Goal: Task Accomplishment & Management: Manage account settings

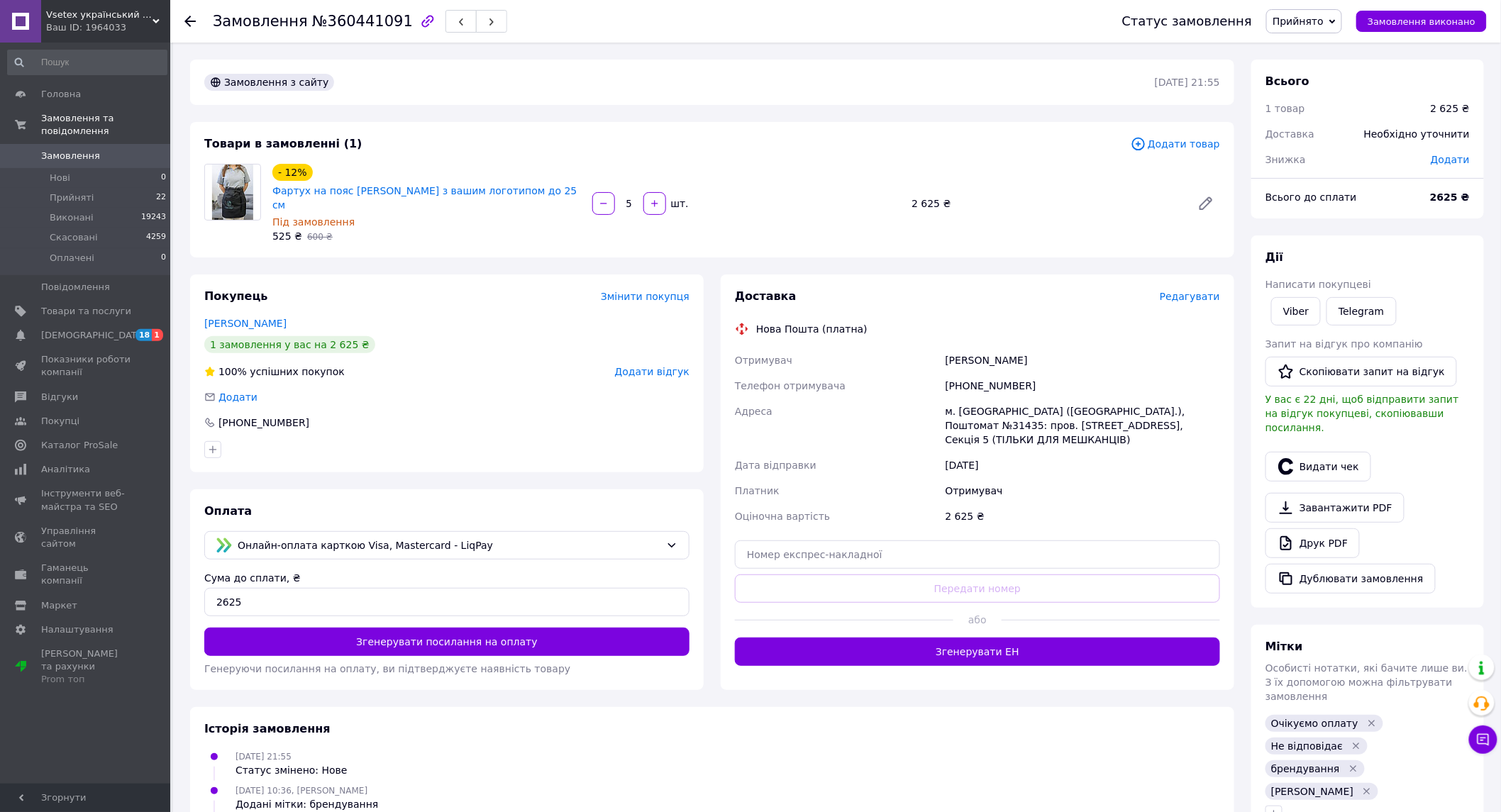
click at [1117, 478] on div "Отримувач" at bounding box center [1083, 490] width 281 height 25
click at [906, 398] on div "Адреса" at bounding box center [837, 425] width 211 height 54
click at [1020, 398] on div "м. Київ (Київська обл.), Поштомат №31435: пров. Балтійський, 1, Секція 5 (ТІЛЬК…" at bounding box center [1083, 425] width 281 height 54
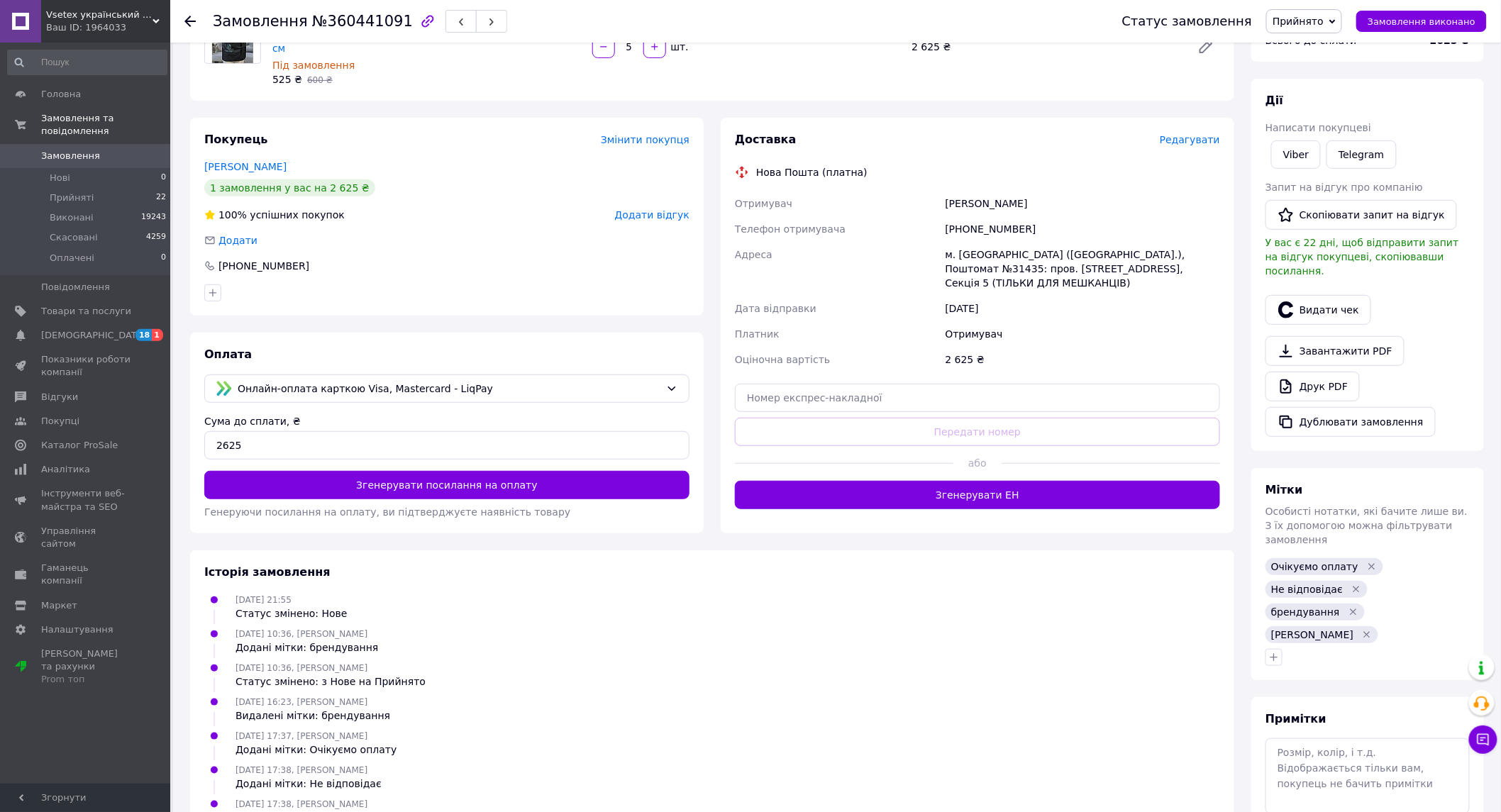
scroll to position [158, 0]
click at [1112, 295] on div "12.09.2025" at bounding box center [1083, 307] width 281 height 25
drag, startPoint x: 897, startPoint y: 296, endPoint x: 899, endPoint y: 261, distance: 35.1
click at [897, 320] on div "Платник" at bounding box center [837, 332] width 211 height 25
click at [1034, 295] on div "12.09.2025" at bounding box center [1083, 307] width 281 height 25
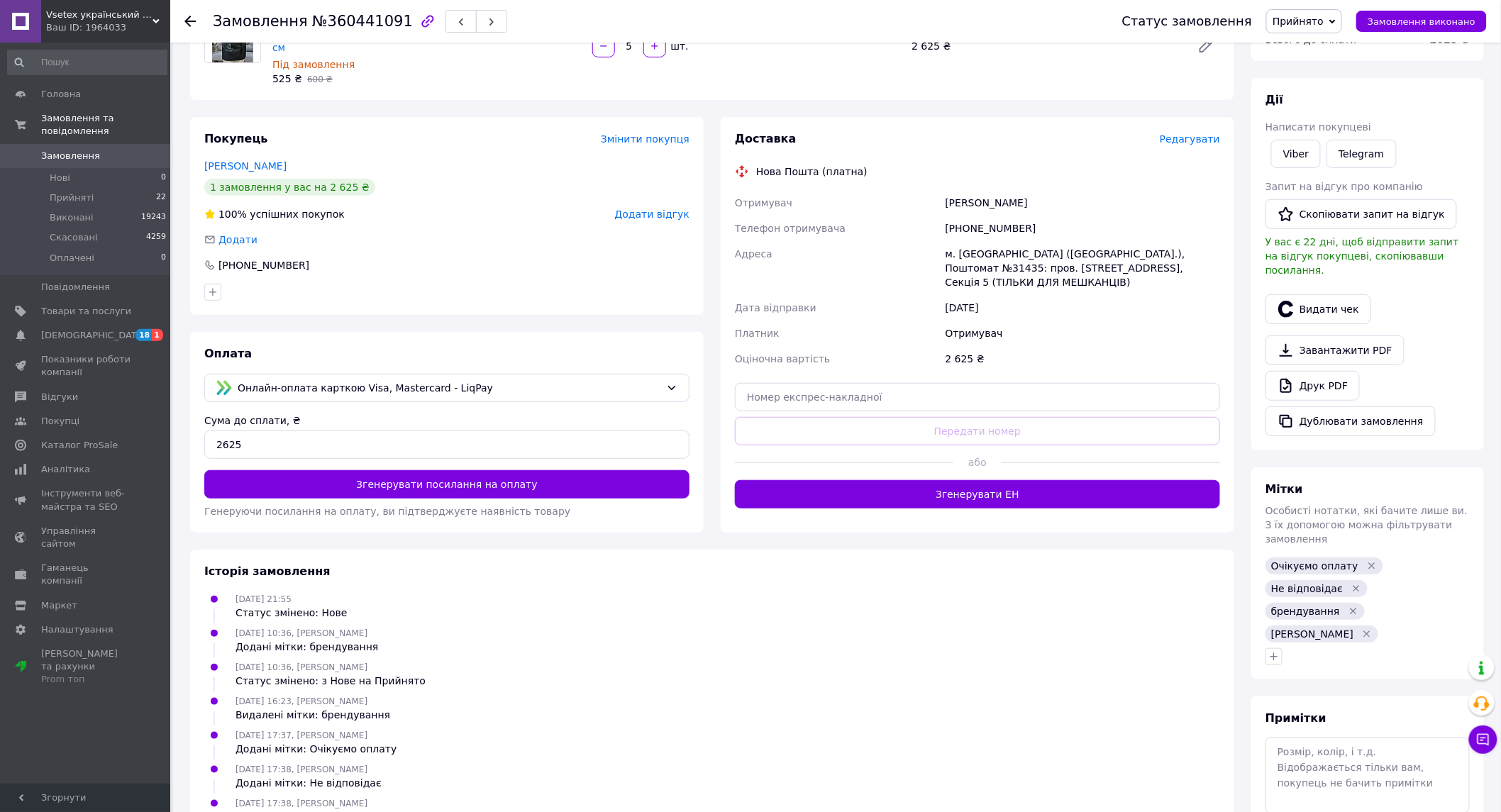
click at [188, 26] on div at bounding box center [190, 21] width 11 height 14
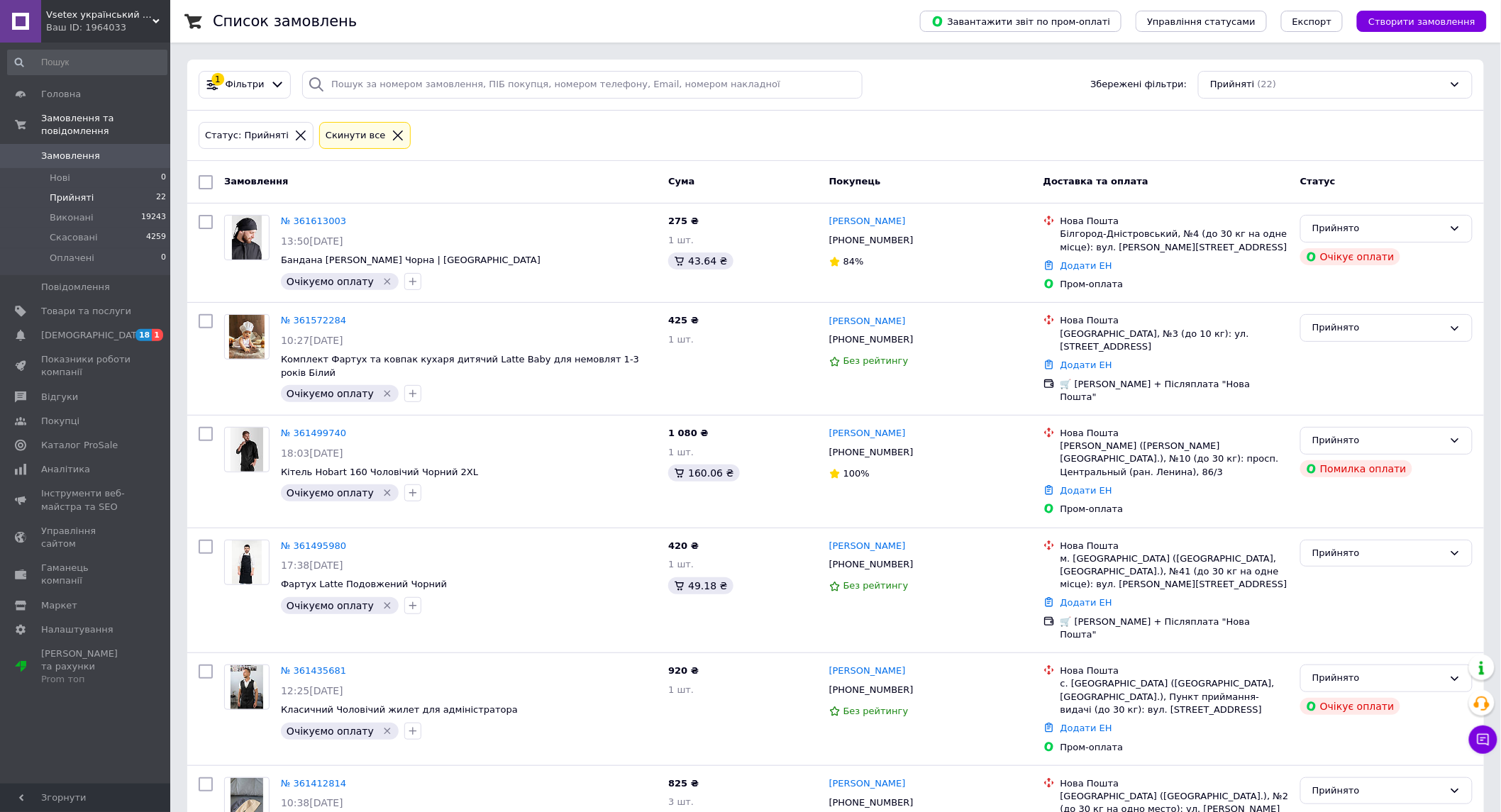
click at [964, 142] on div "Статус: Прийняті Cкинути все" at bounding box center [835, 135] width 1280 height 33
click at [958, 84] on div "1 Фільтри Збережені фільтри: Прийняті (22)" at bounding box center [835, 84] width 1286 height 27
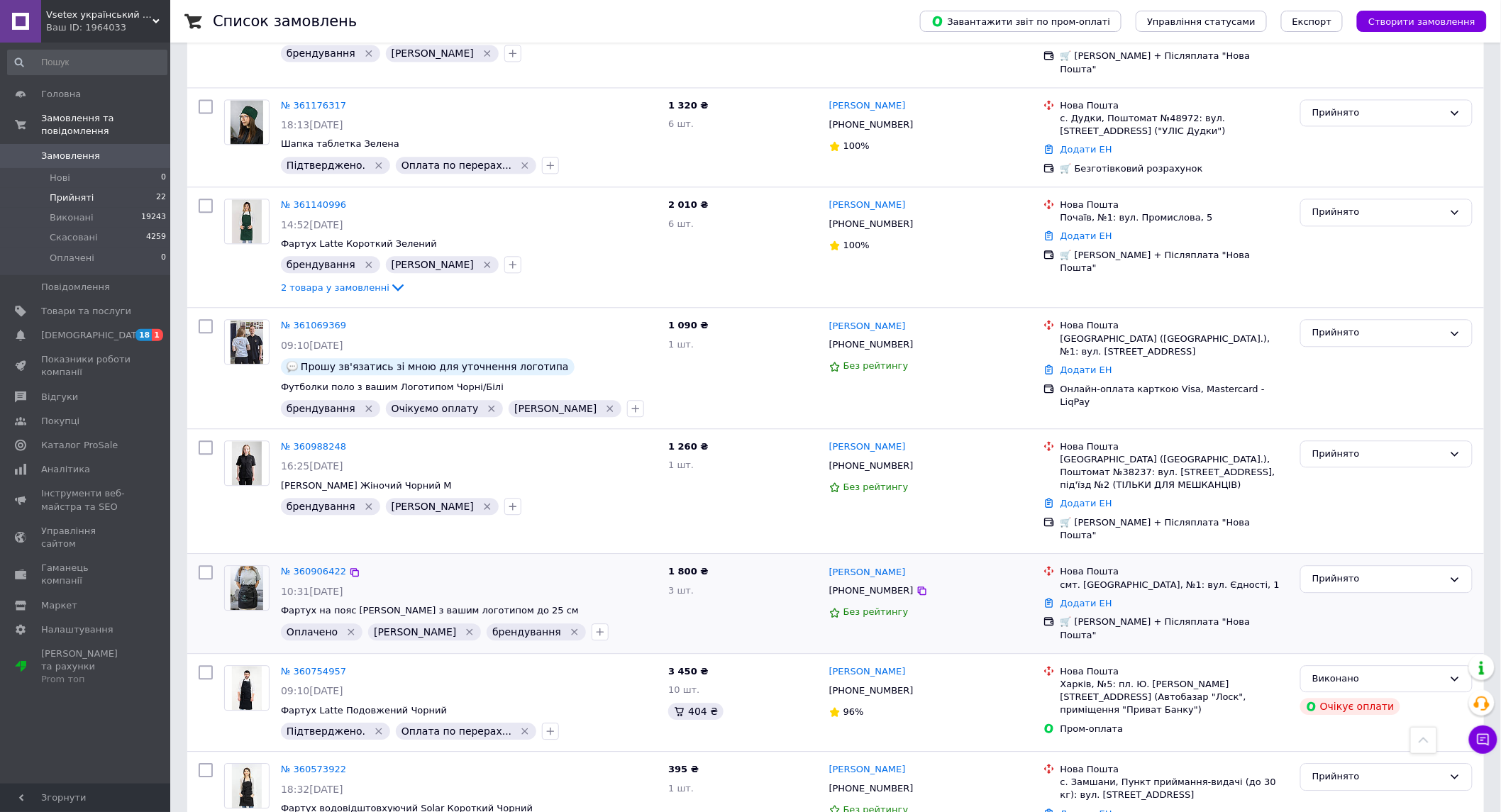
scroll to position [1418, 0]
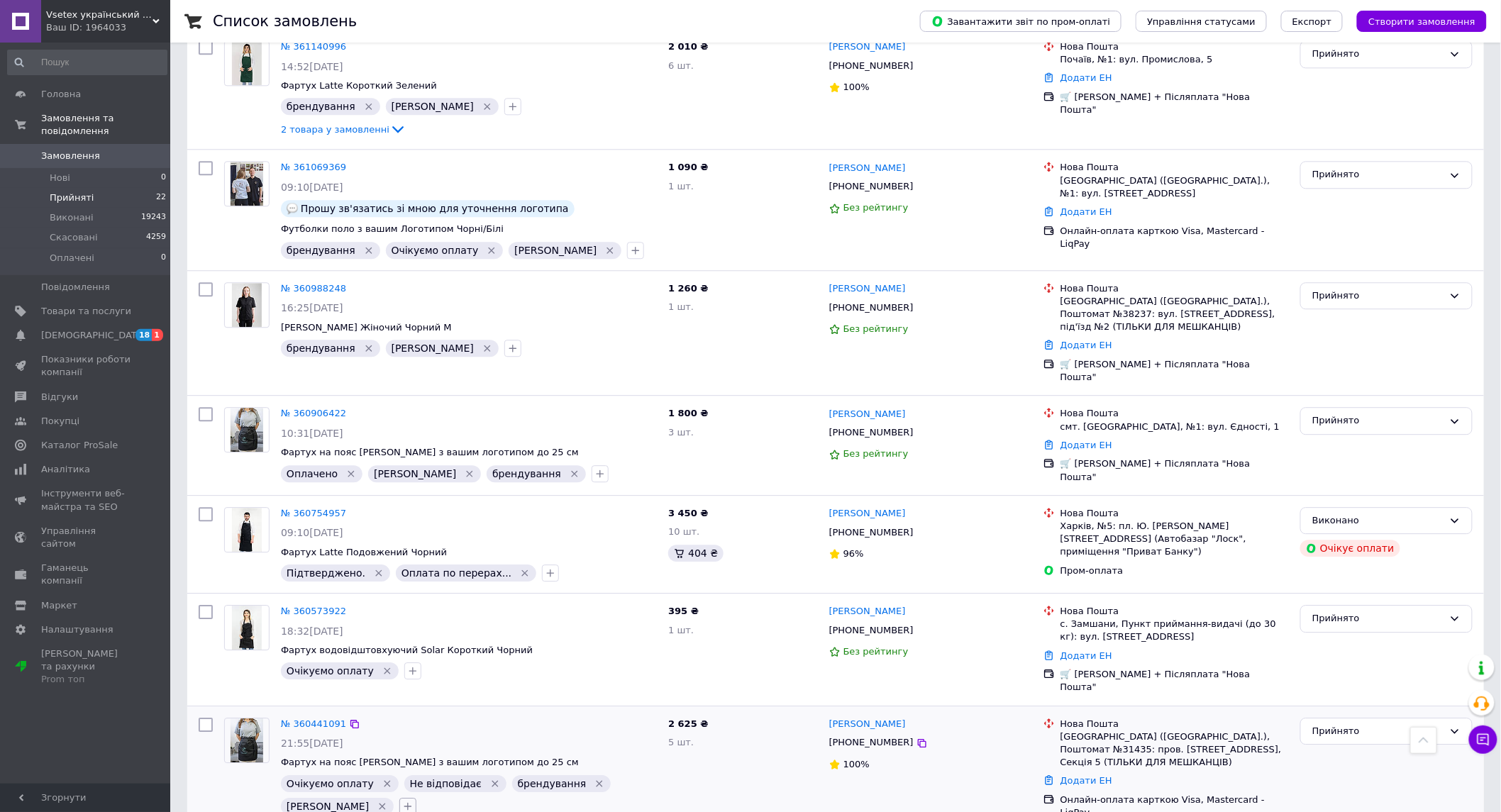
click at [402, 801] on icon "button" at bounding box center [408, 806] width 11 height 11
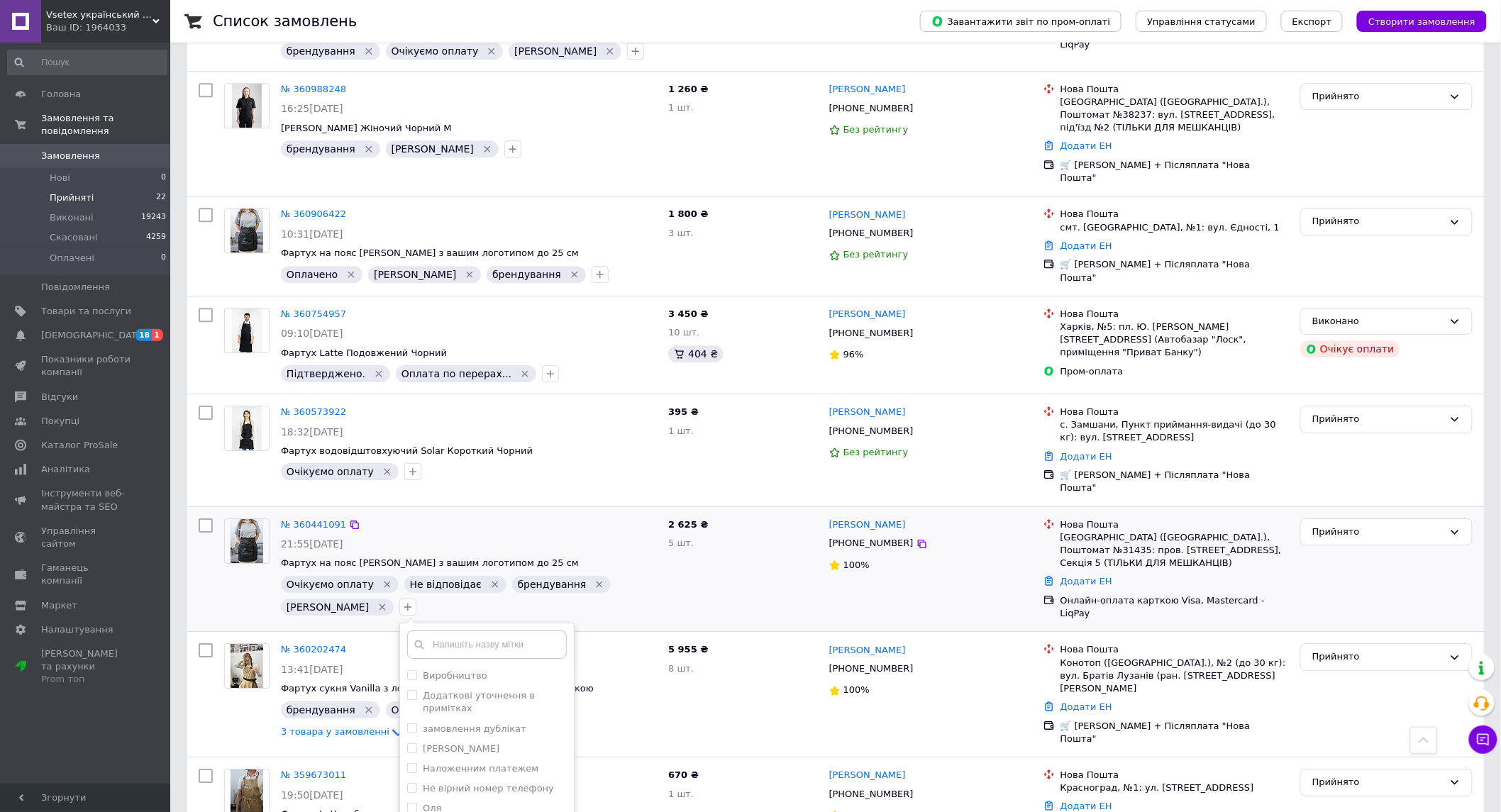
scroll to position [1654, 0]
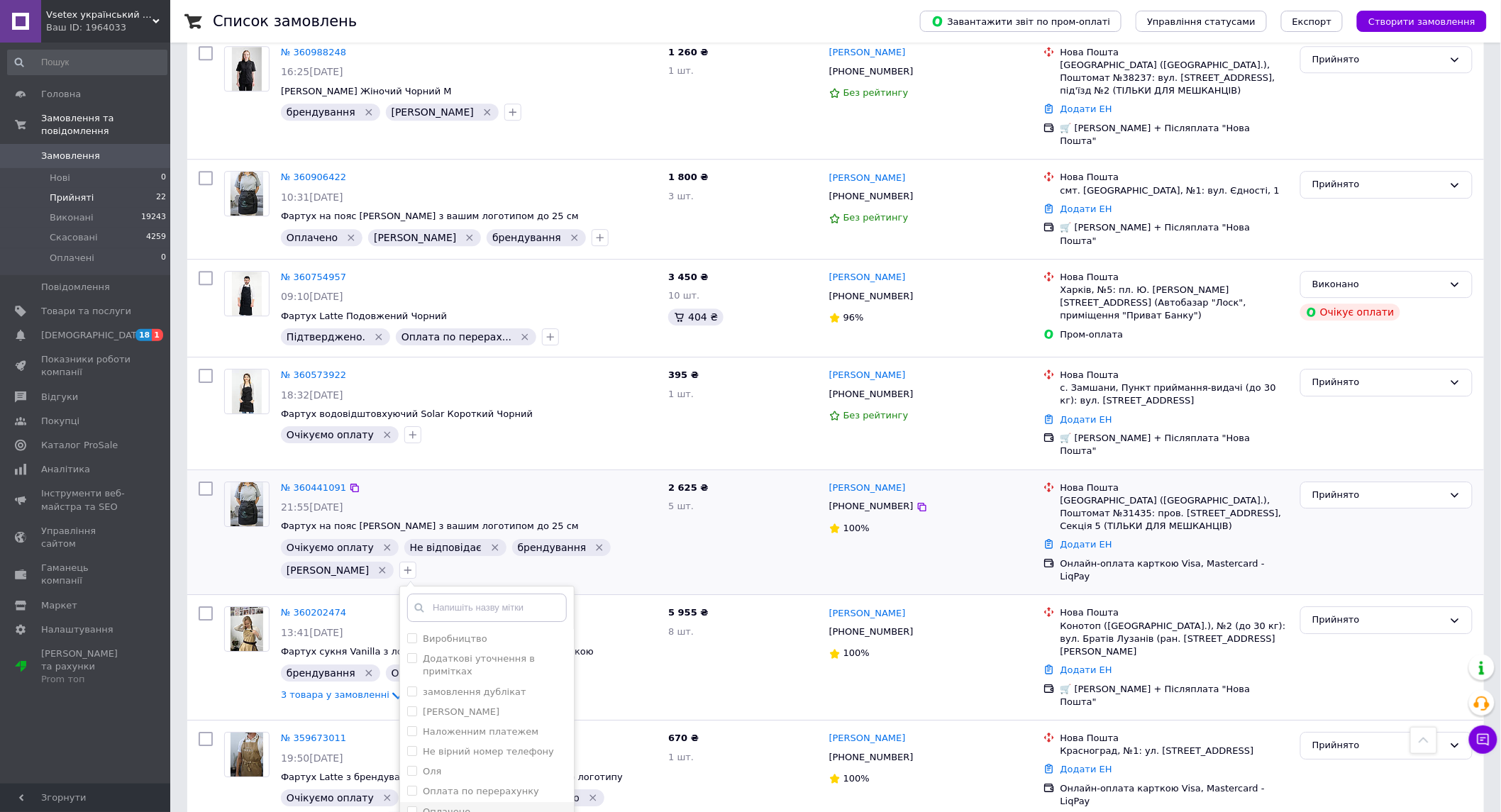
click at [437, 805] on div "Оплачено" at bounding box center [486, 812] width 160 height 13
checkbox input "true"
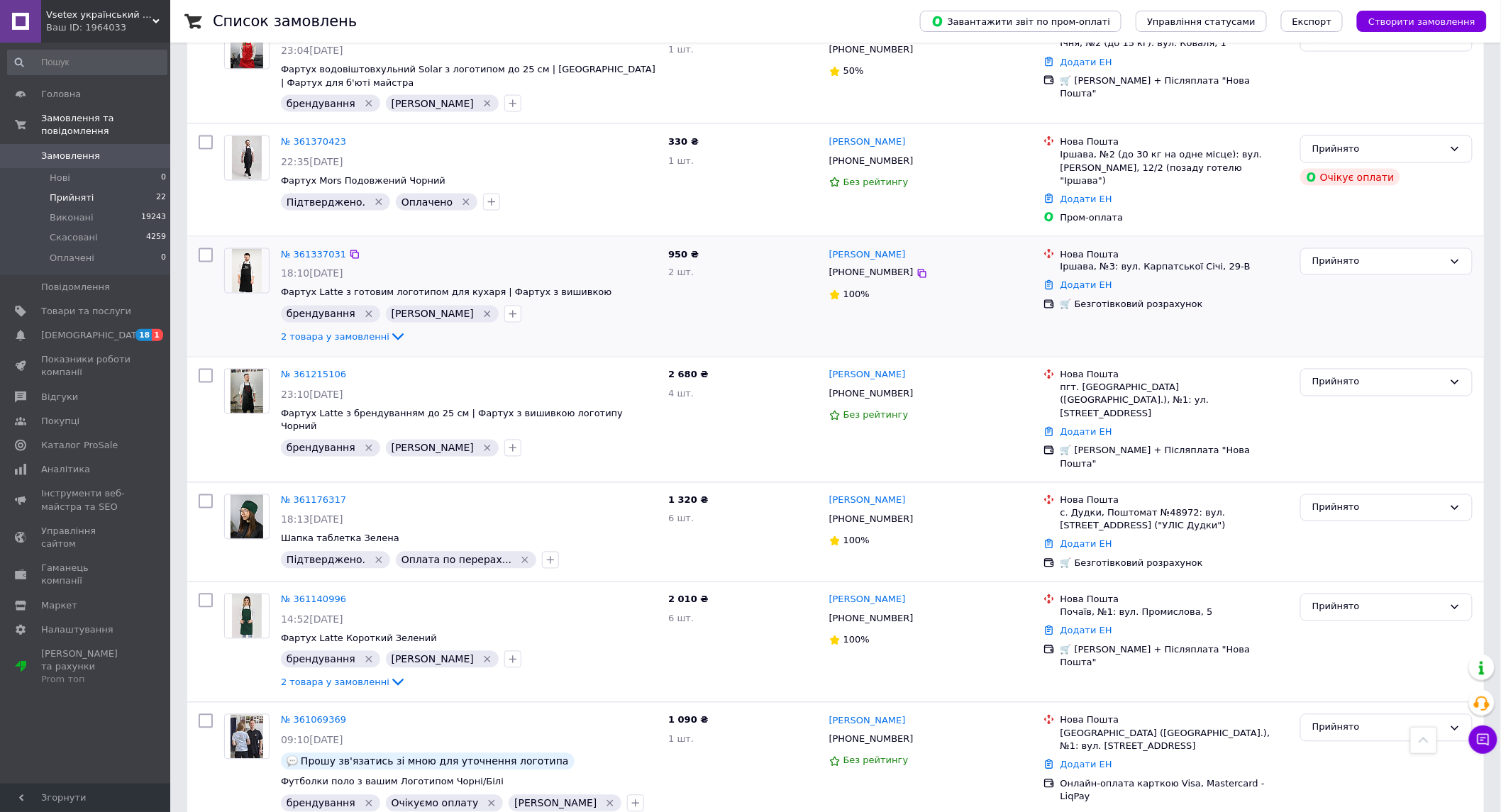
scroll to position [709, 0]
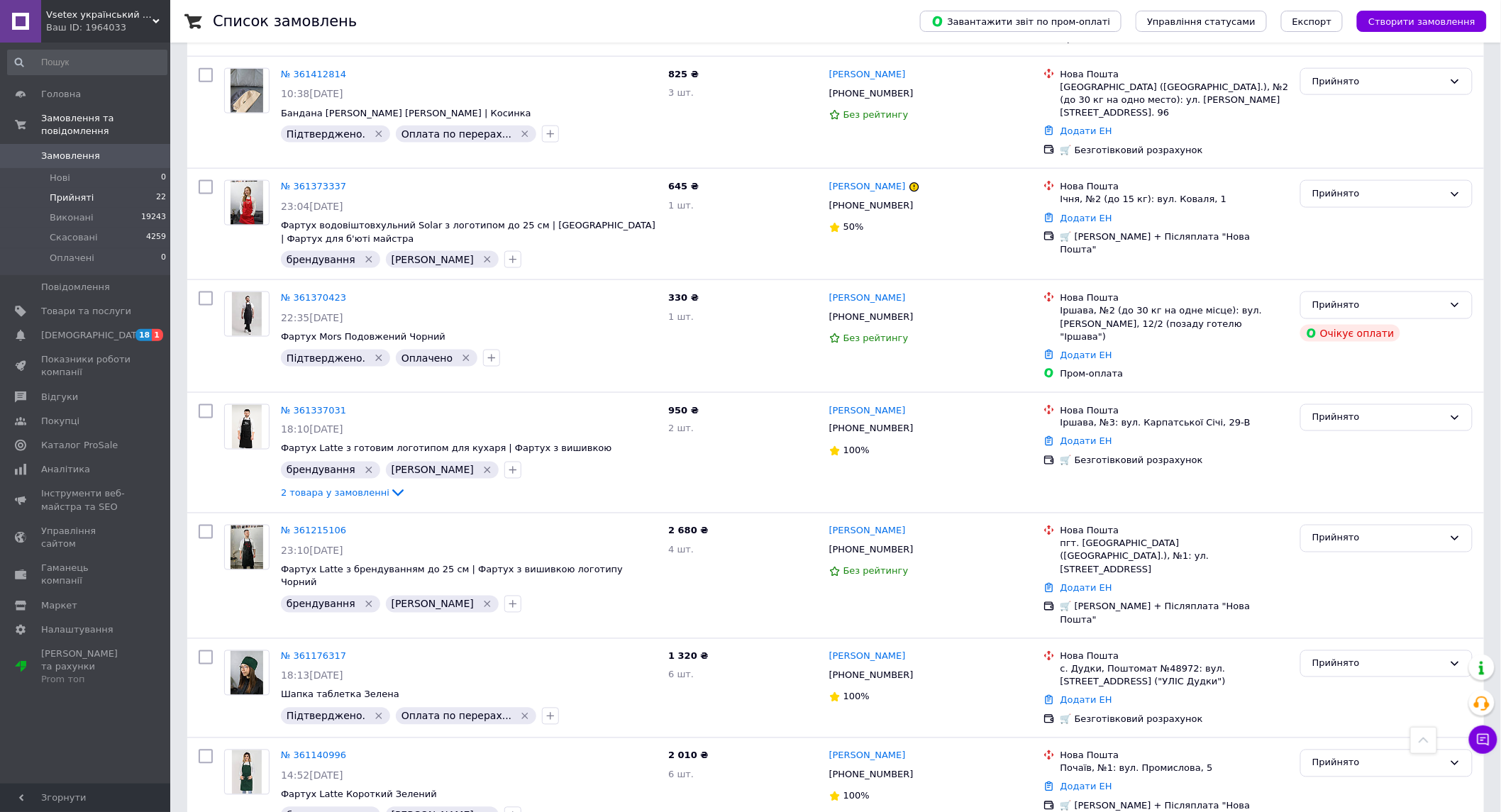
click at [176, 580] on div "Список замовлень Завантажити звіт по пром-оплаті Управління статусами Експорт С…" at bounding box center [835, 698] width 1331 height 2814
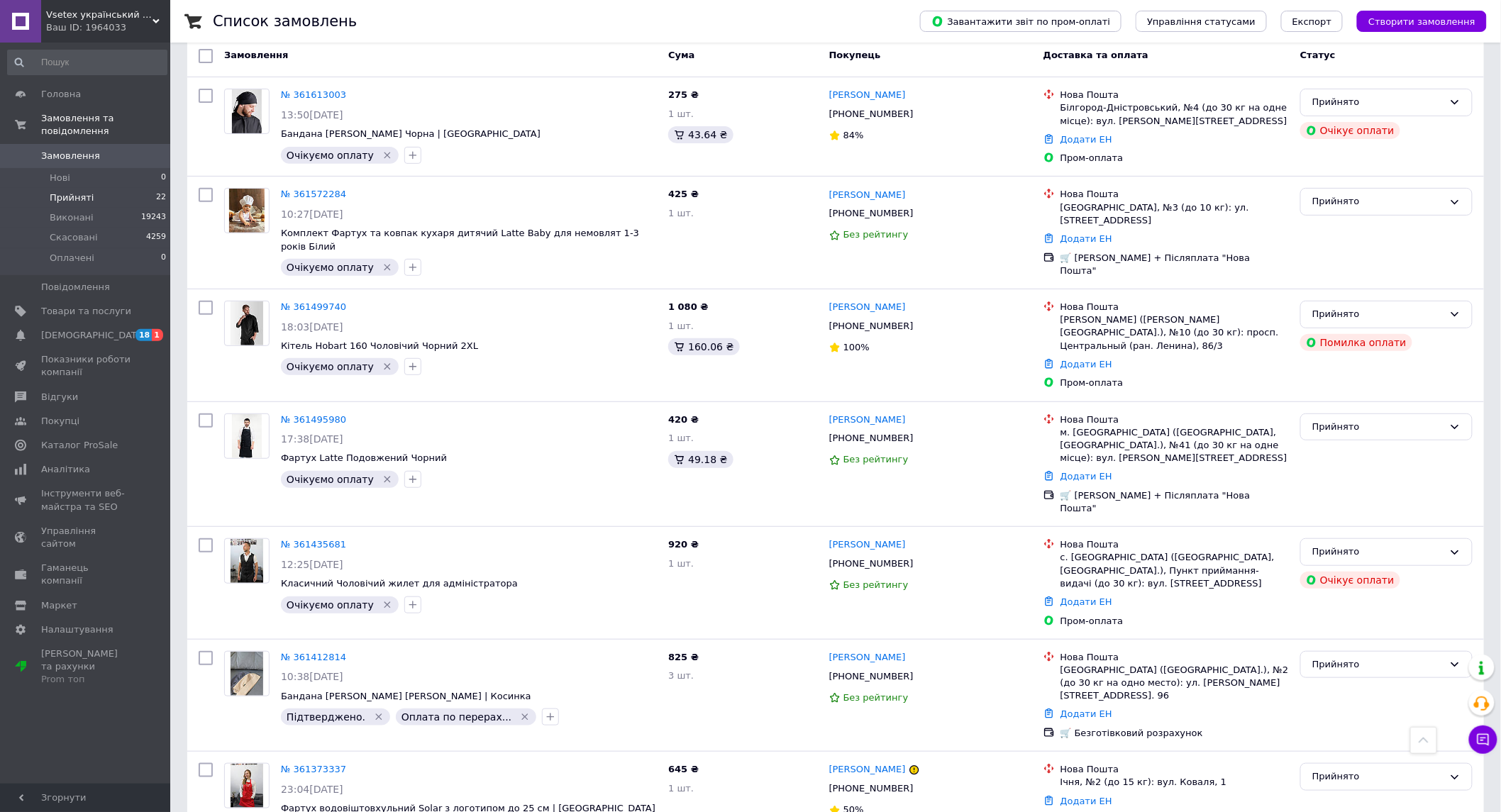
scroll to position [0, 0]
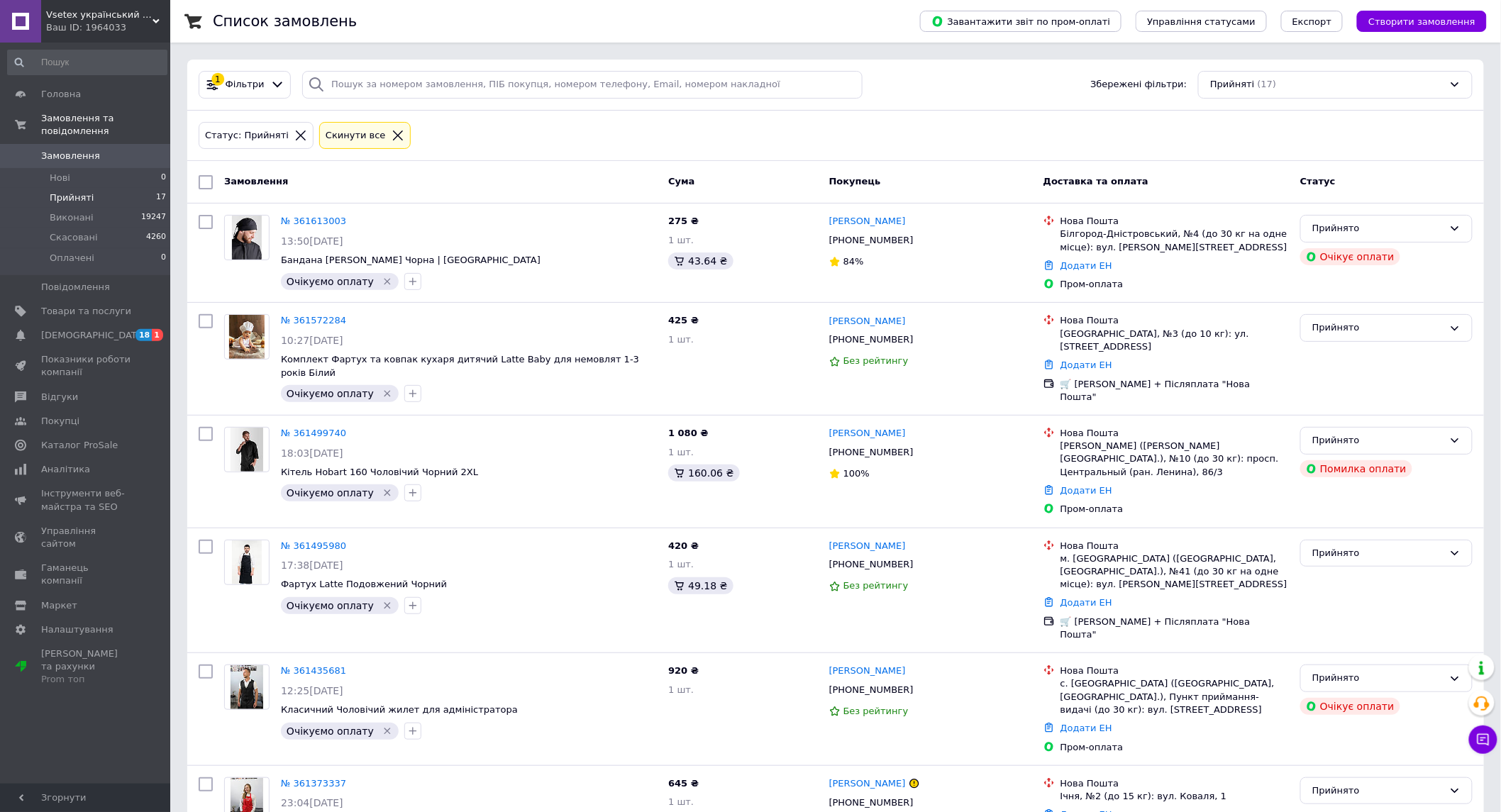
click at [937, 84] on div "1 Фільтри Збережені фільтри: Прийняті (17)" at bounding box center [835, 84] width 1286 height 27
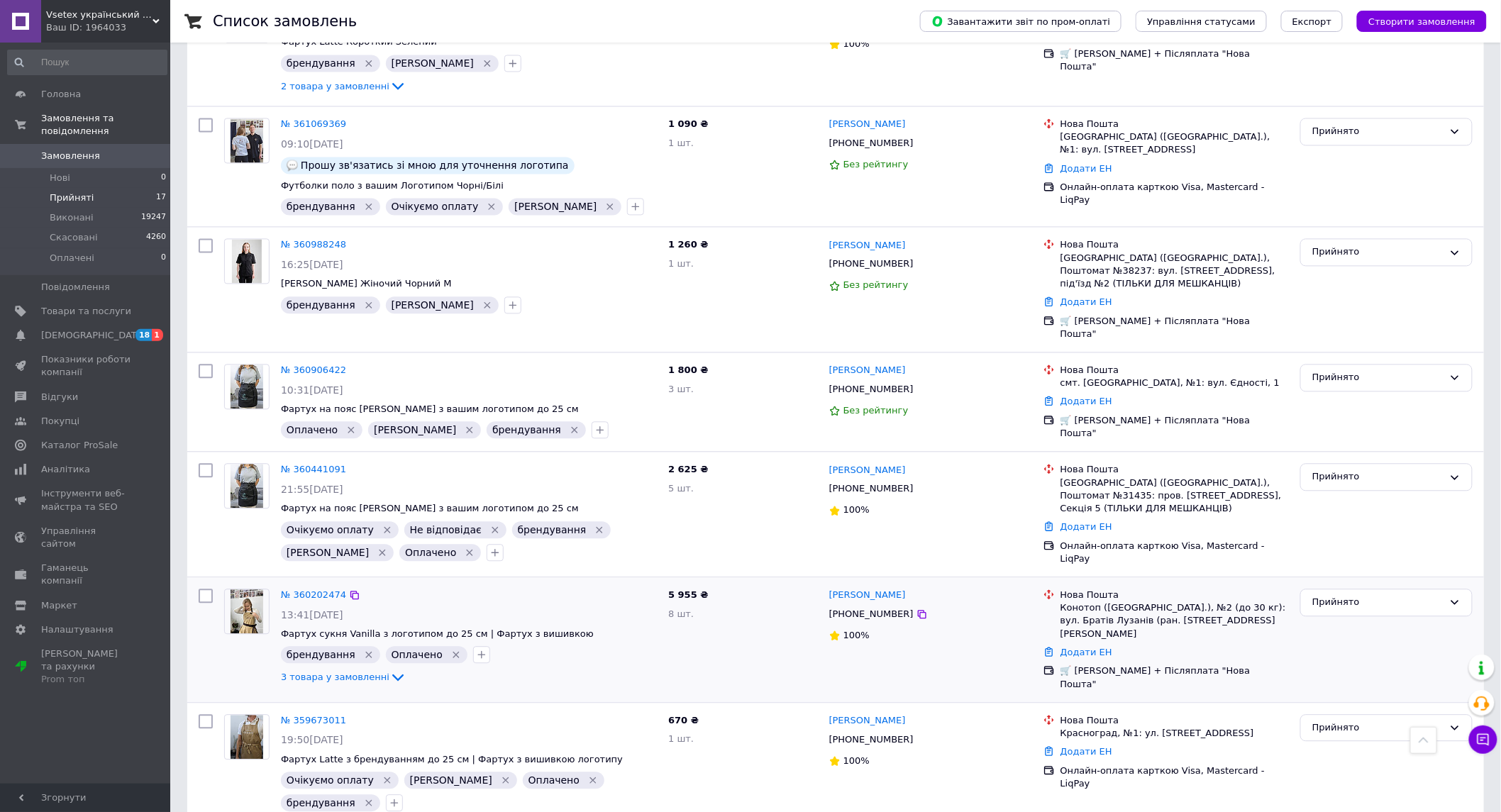
scroll to position [1270, 0]
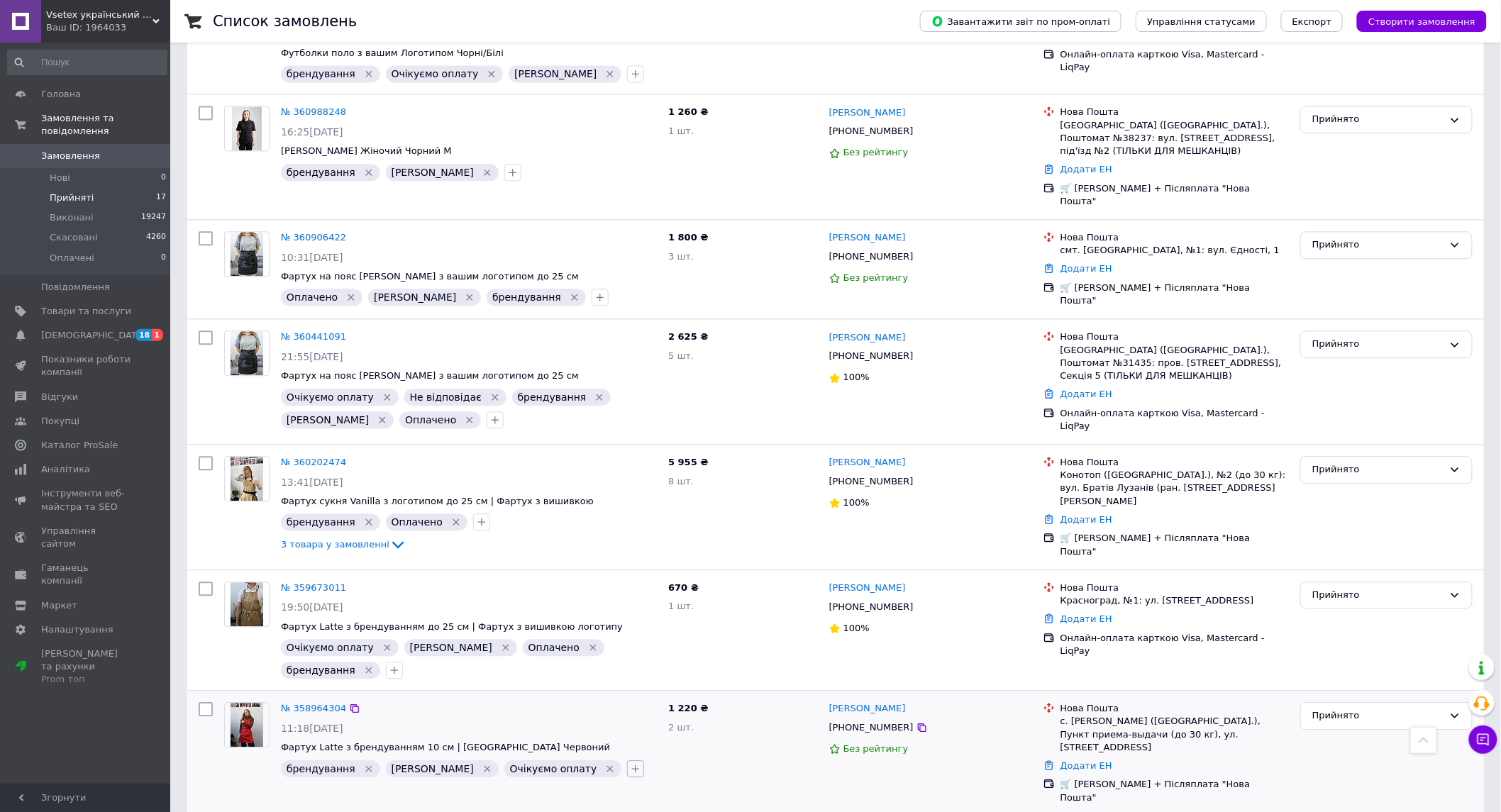
click at [630, 763] on icon "button" at bounding box center [636, 769] width 11 height 11
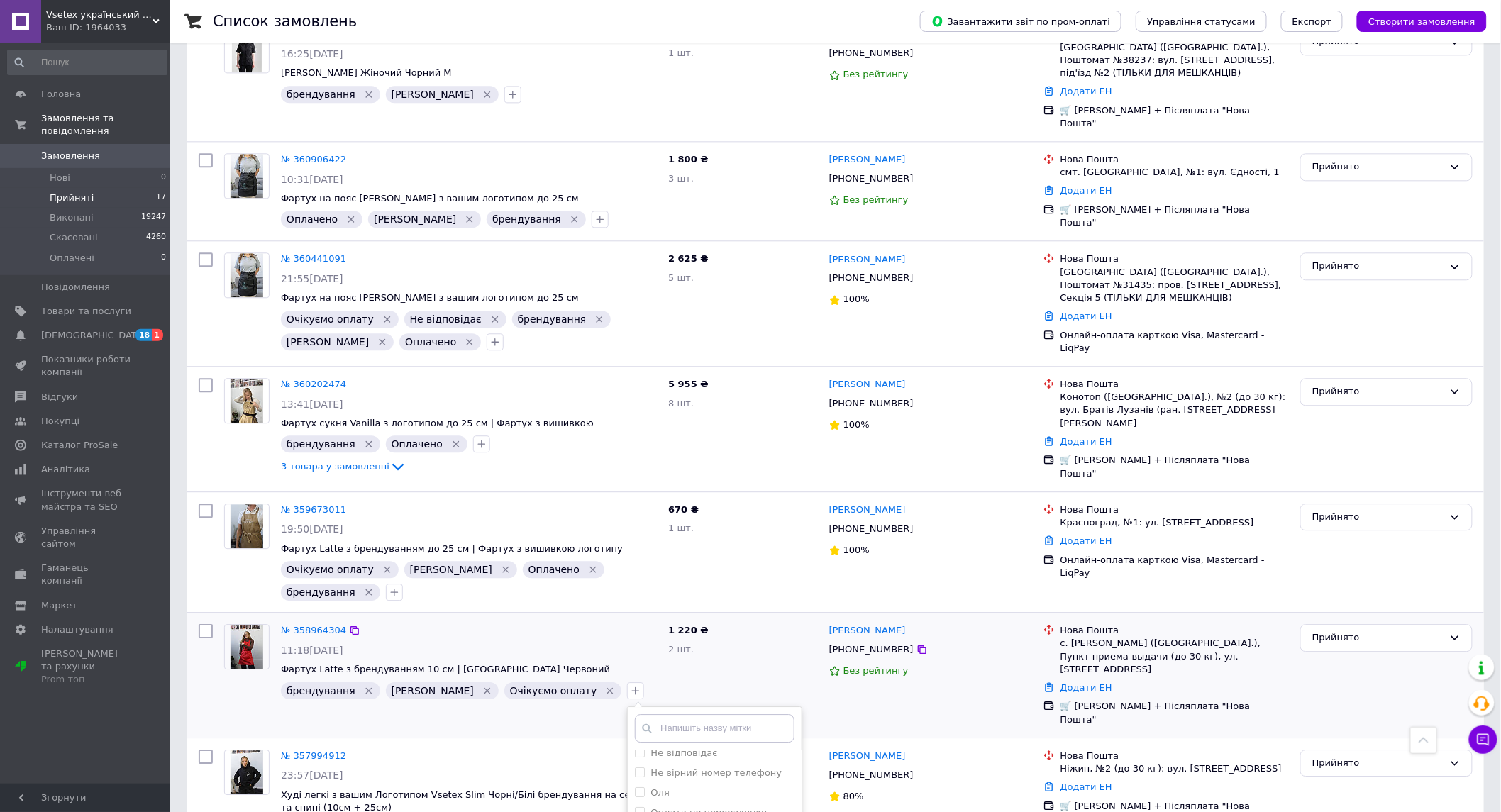
scroll to position [1348, 0]
checkbox input "true"
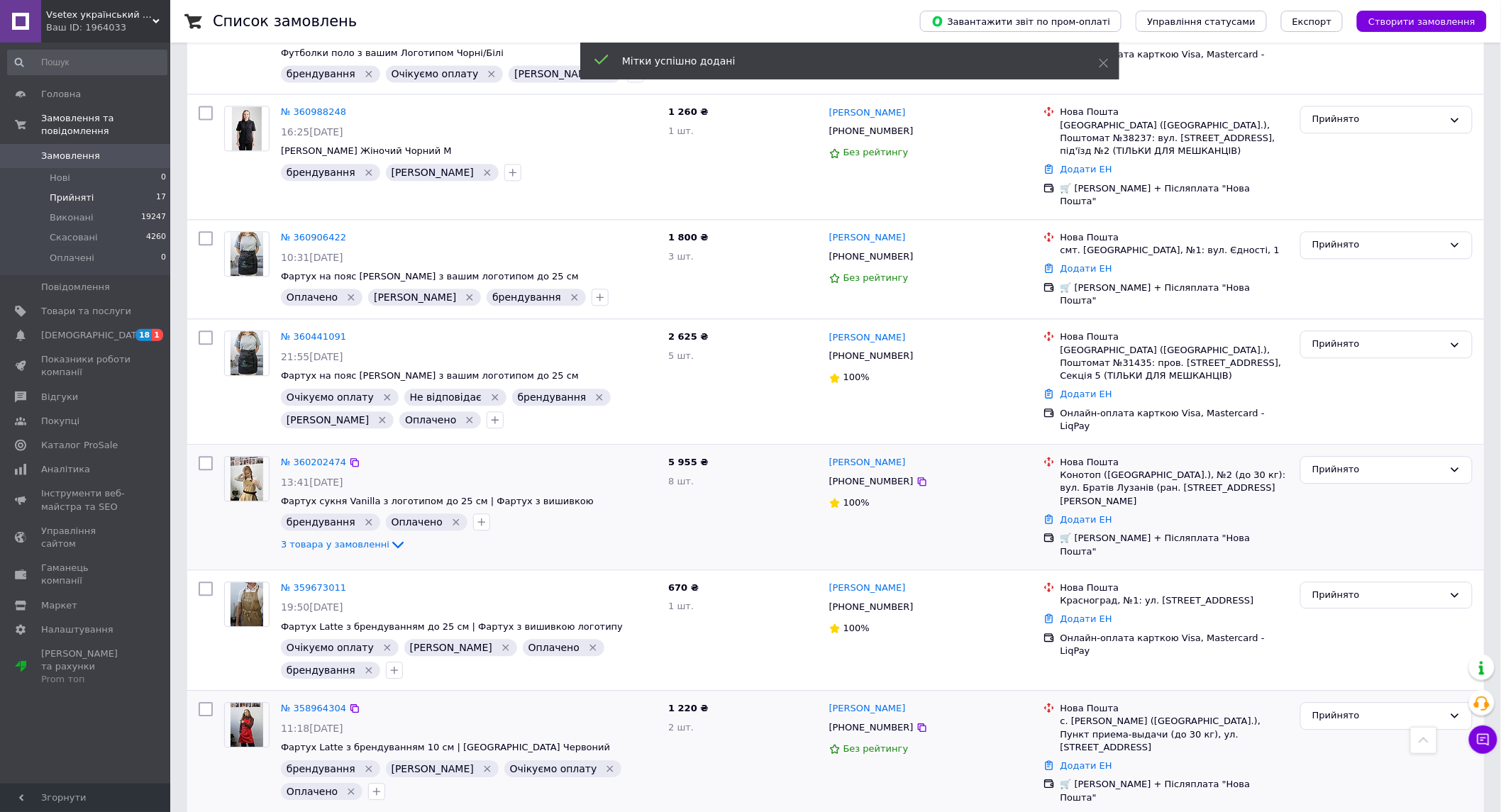
scroll to position [1291, 0]
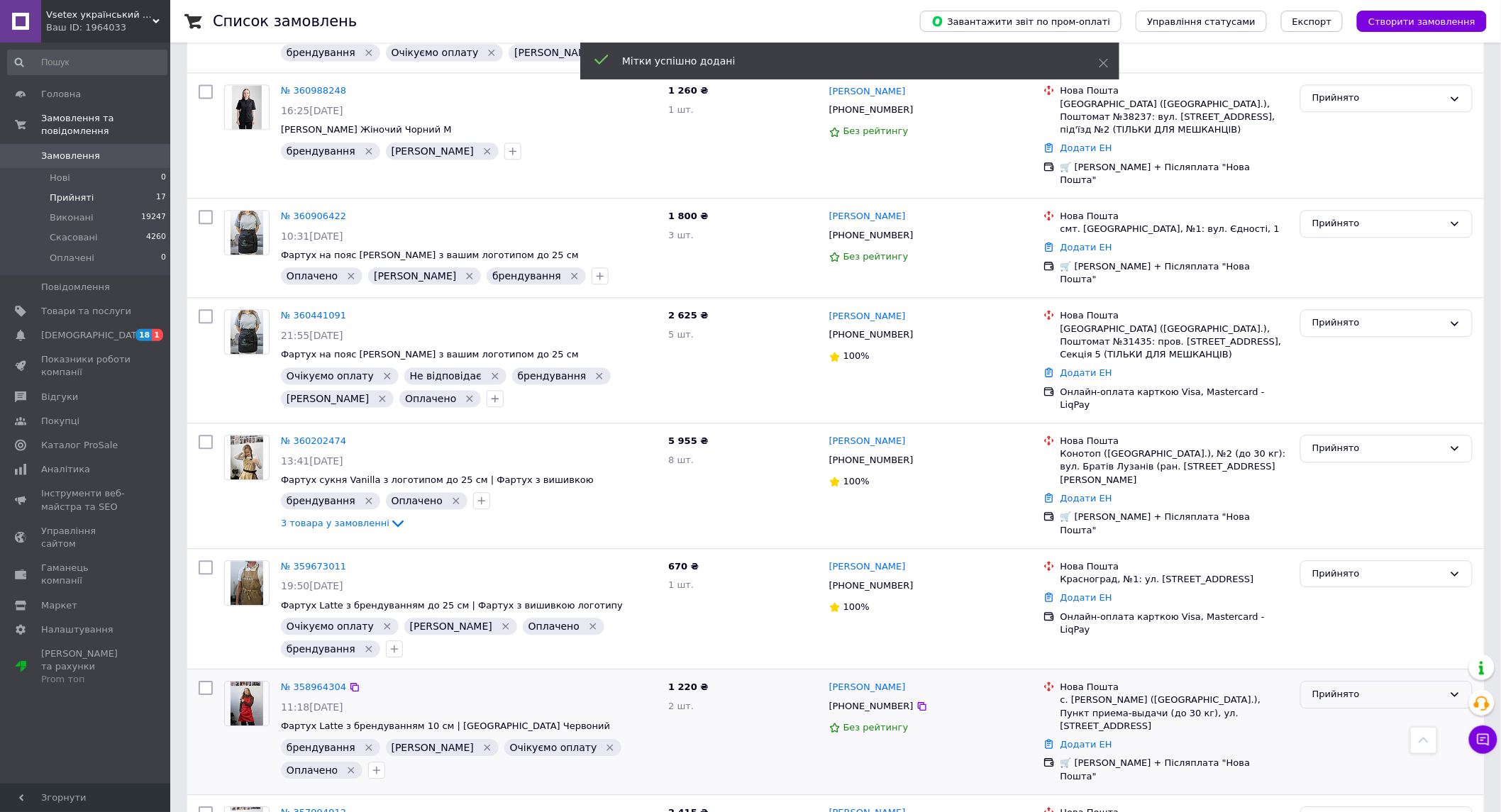
click at [1334, 681] on div "Прийнято" at bounding box center [1386, 694] width 172 height 27
click at [1339, 711] on li "Виконано" at bounding box center [1386, 724] width 171 height 26
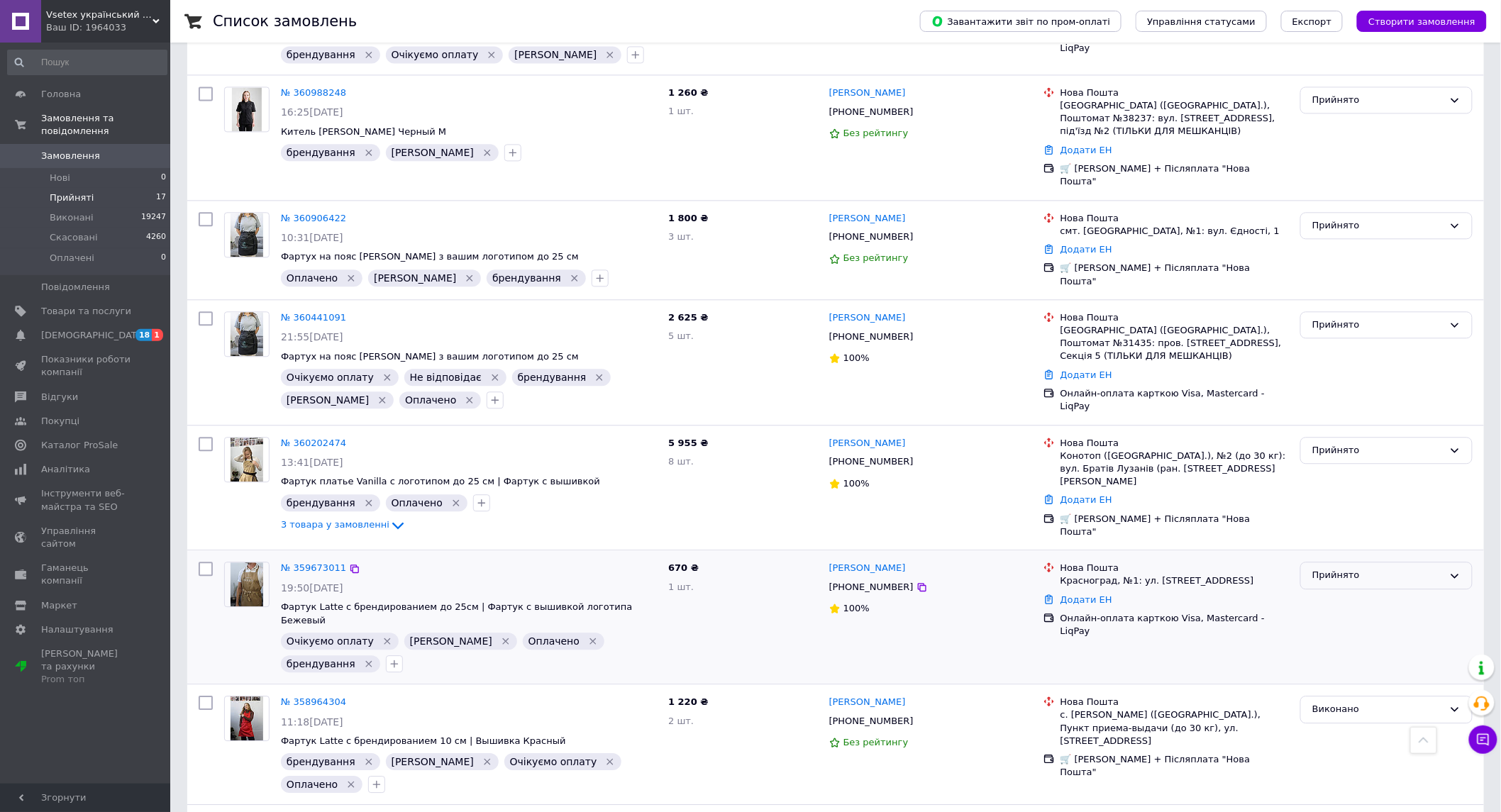
click at [1372, 567] on div "Прийнято" at bounding box center [1377, 575] width 131 height 15
click at [1345, 592] on li "Виконано" at bounding box center [1386, 605] width 171 height 26
click at [1339, 443] on div "Прийнято" at bounding box center [1377, 450] width 131 height 15
click at [1335, 466] on li "Виконано" at bounding box center [1386, 480] width 171 height 26
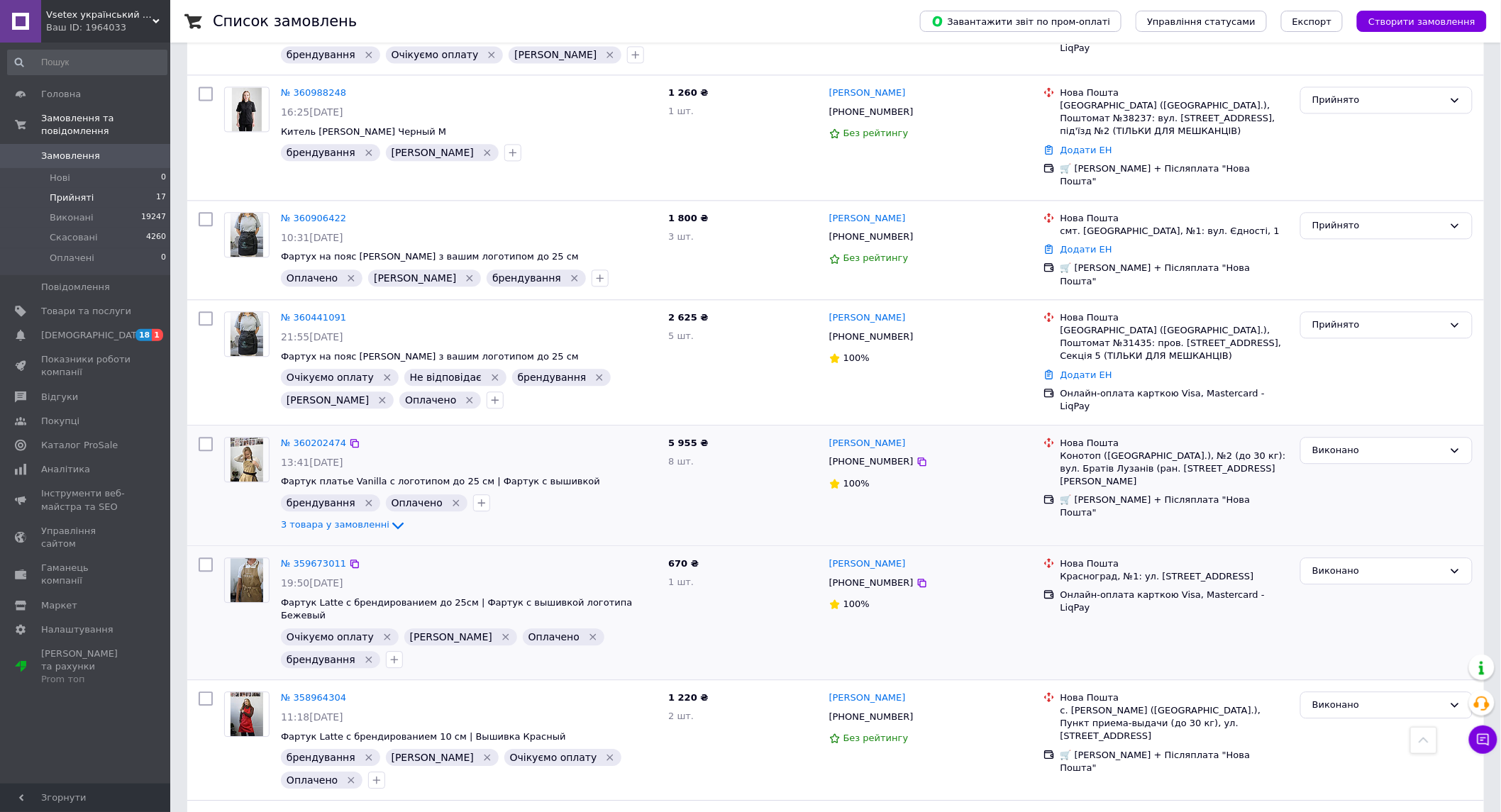
scroll to position [1199, 0]
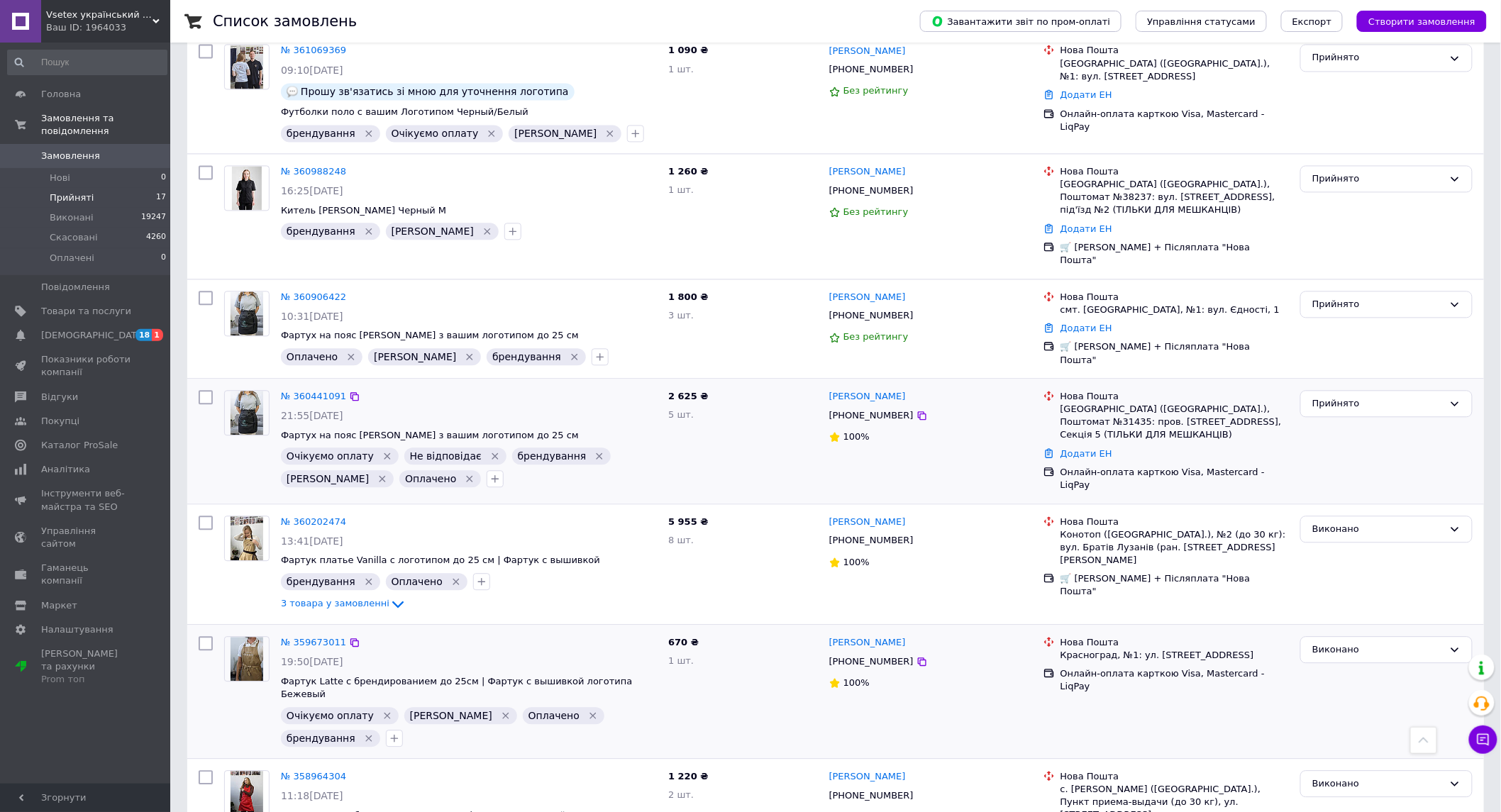
click at [489, 450] on icon "Видалити мітку" at bounding box center [495, 456] width 11 height 11
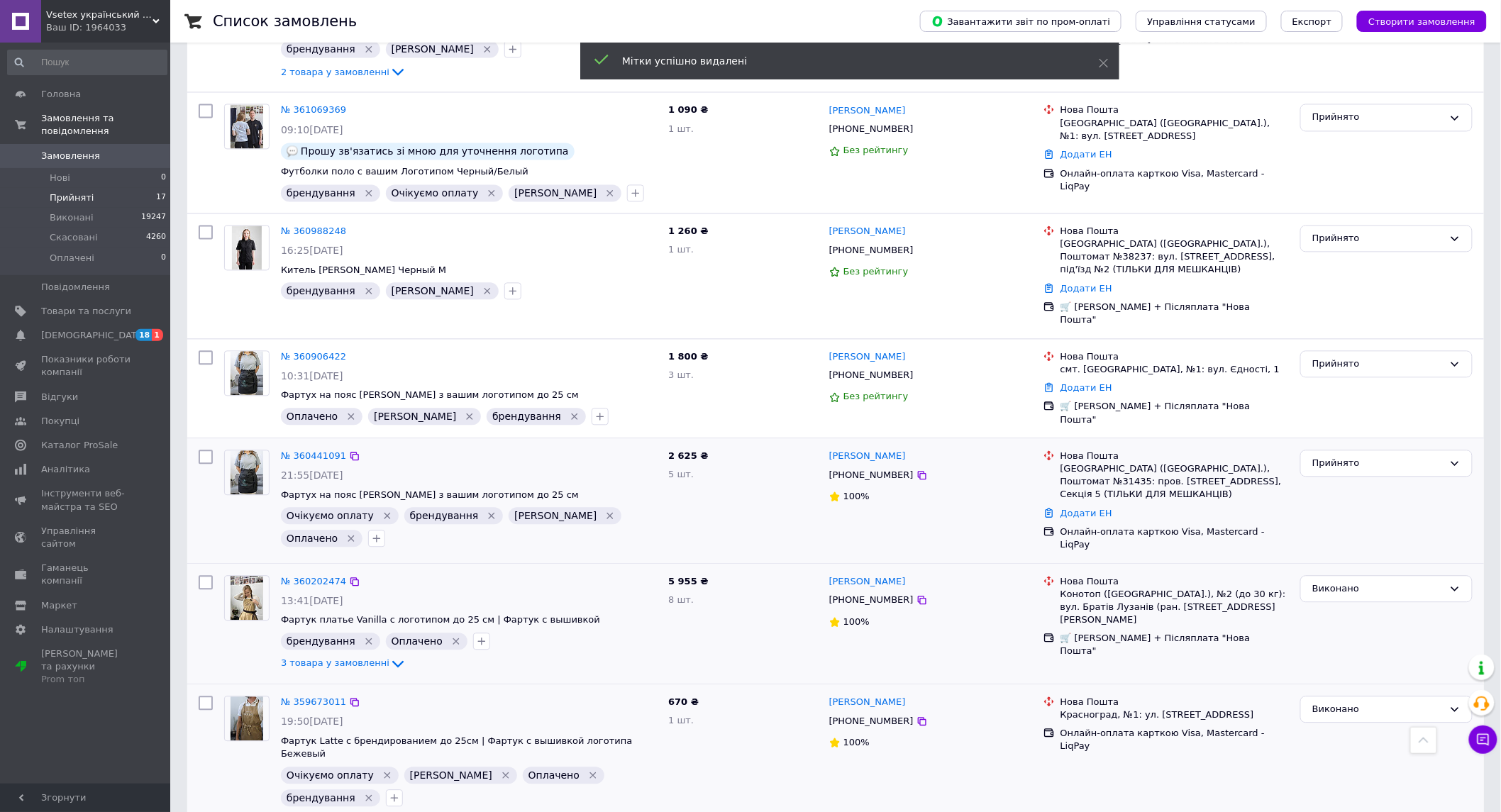
scroll to position [962, 0]
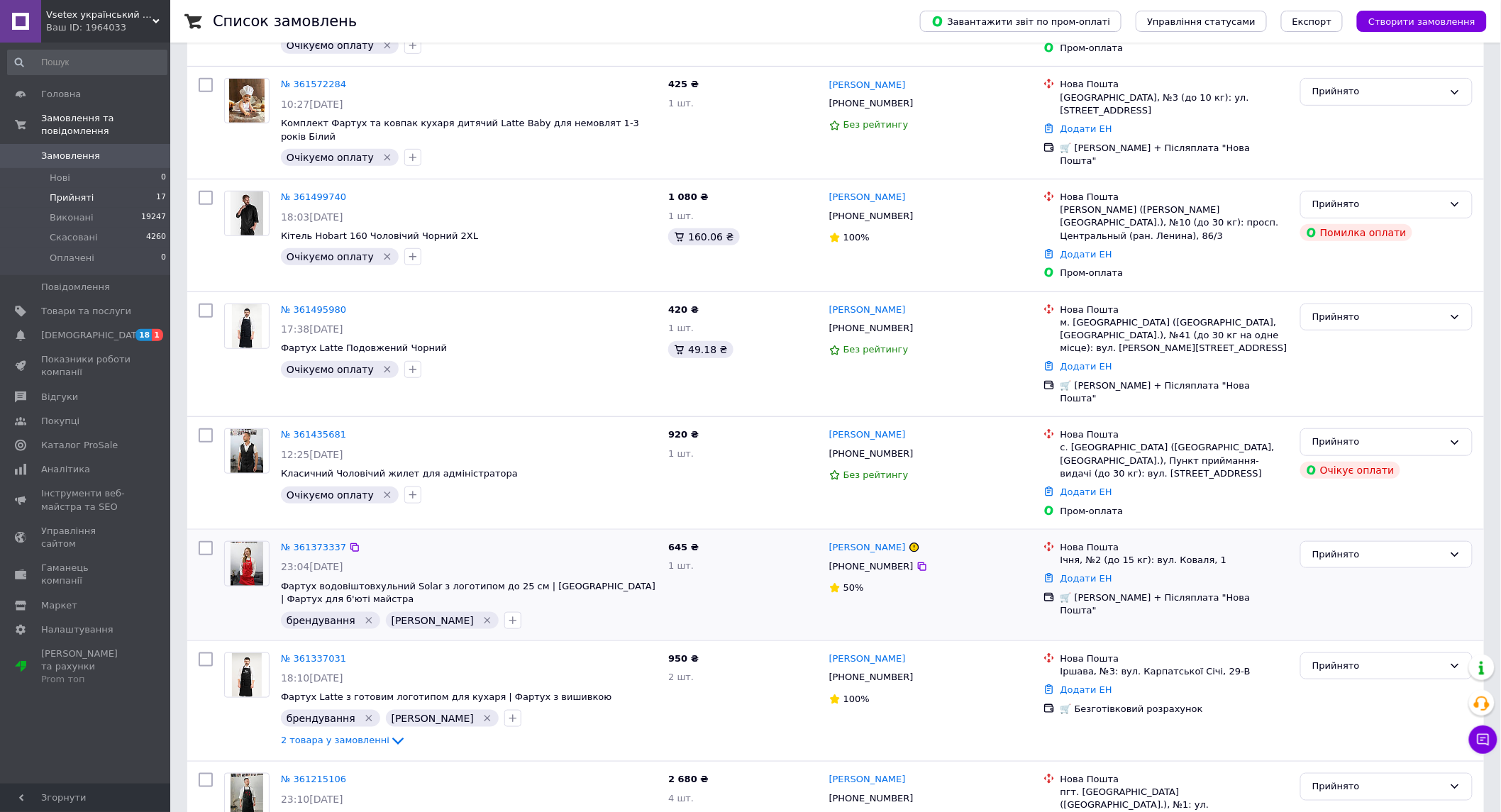
scroll to position [394, 0]
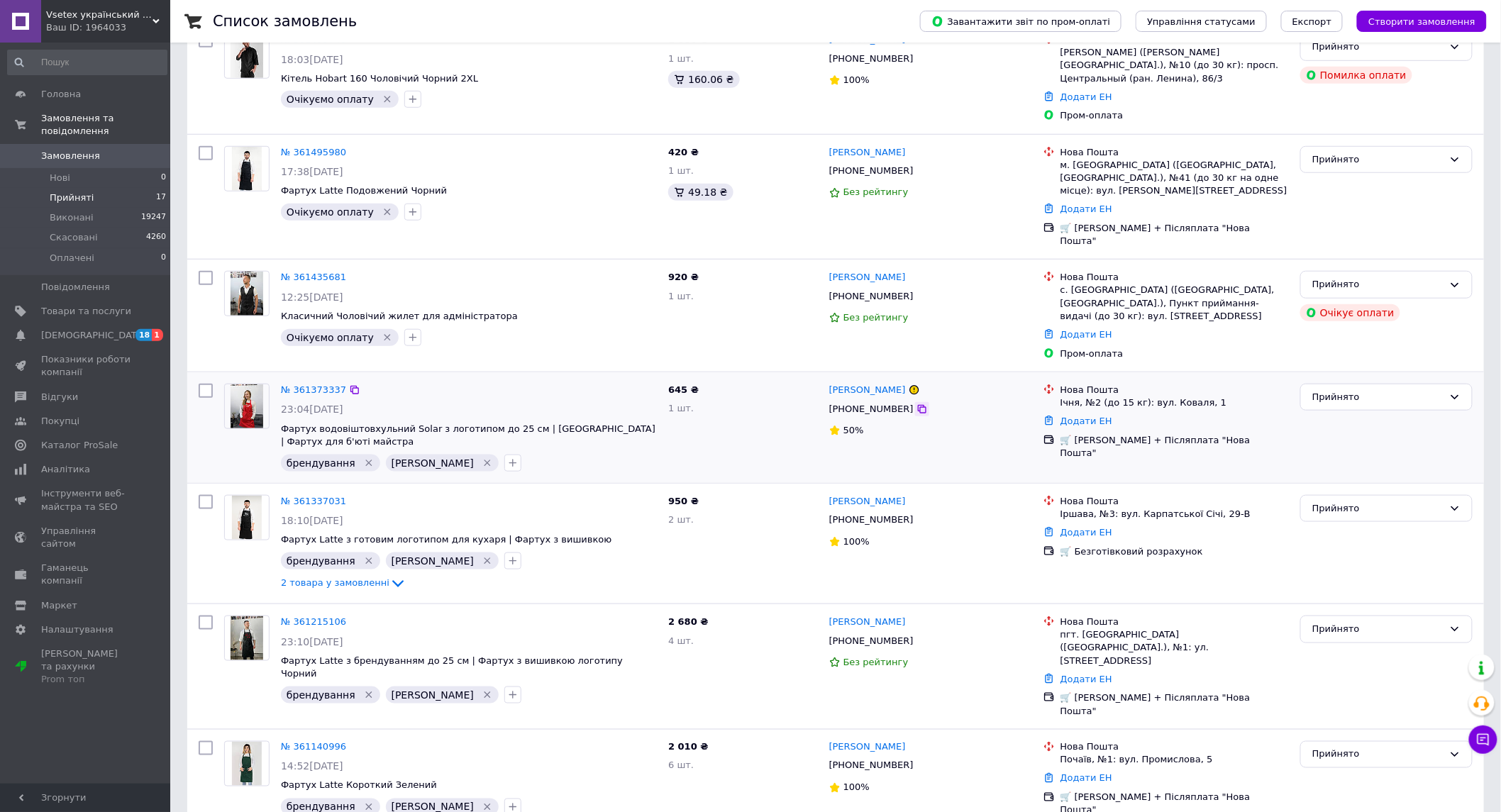
click at [918, 405] on icon at bounding box center [922, 409] width 9 height 8
click at [507, 457] on icon "button" at bounding box center [513, 463] width 11 height 11
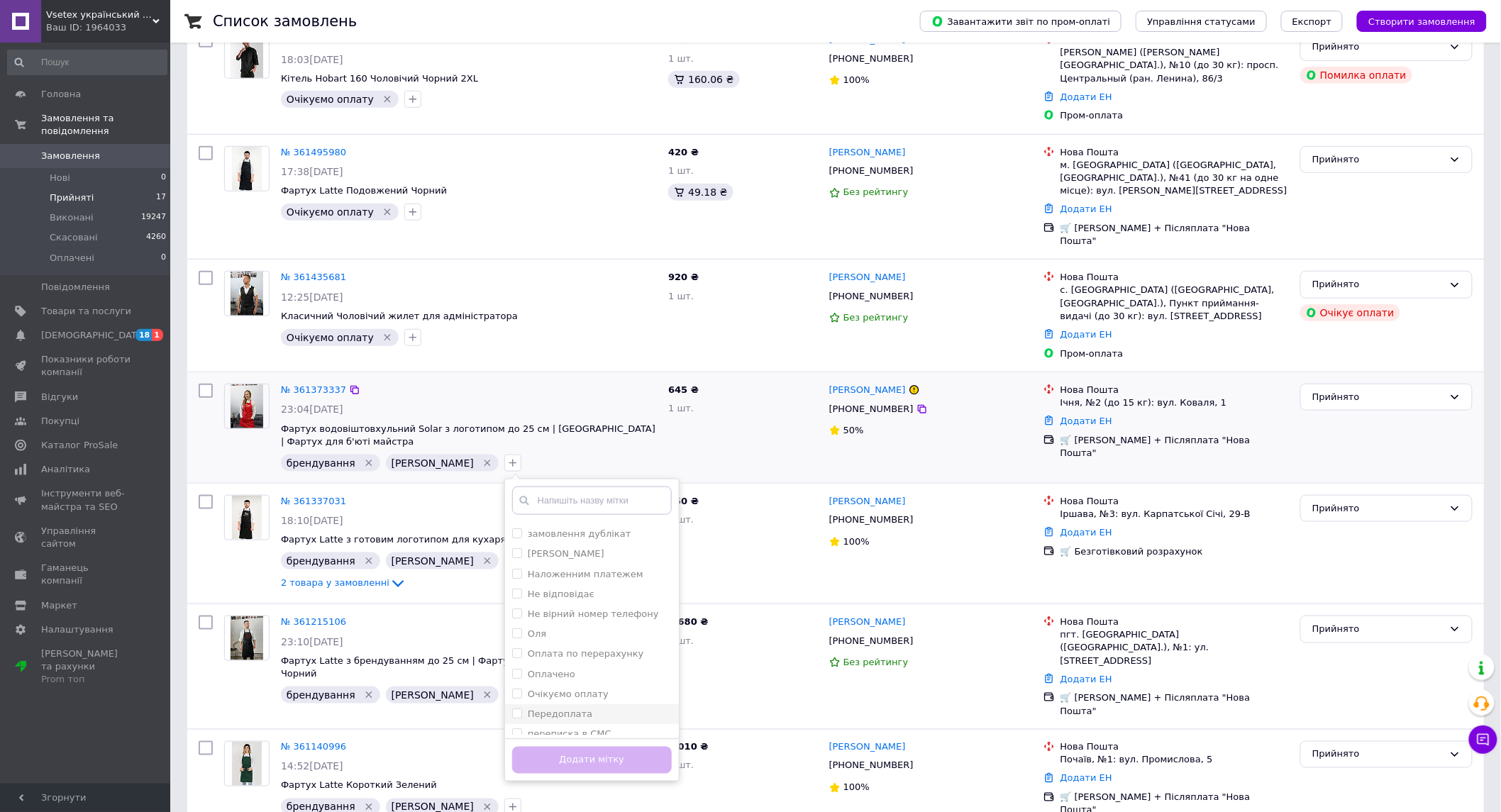
scroll to position [78, 0]
click at [528, 560] on label "Не відповідає" at bounding box center [561, 565] width 67 height 10
checkbox input "true"
click at [548, 747] on button "Додати мітку" at bounding box center [591, 760] width 160 height 27
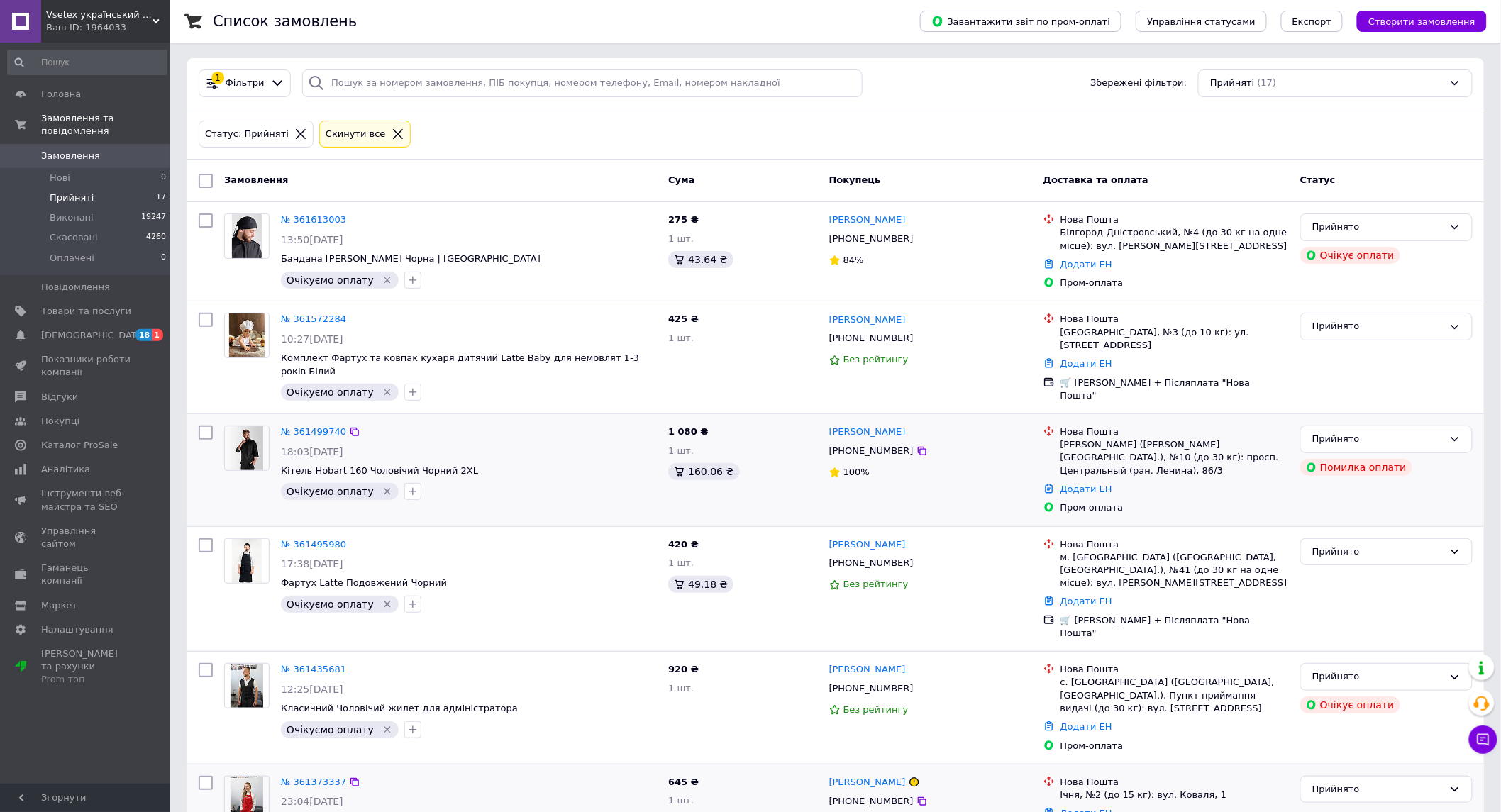
scroll to position [0, 0]
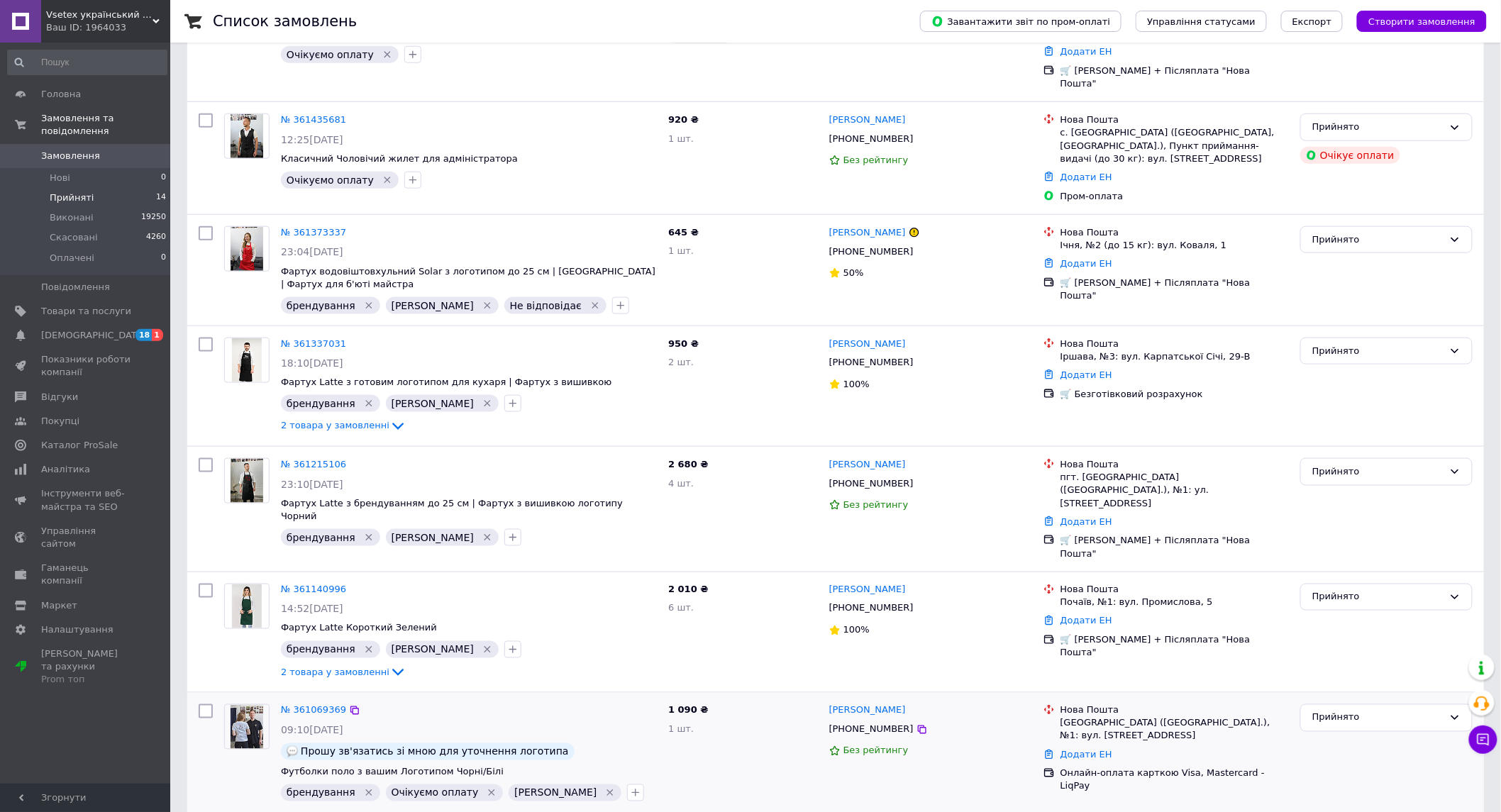
scroll to position [929, 0]
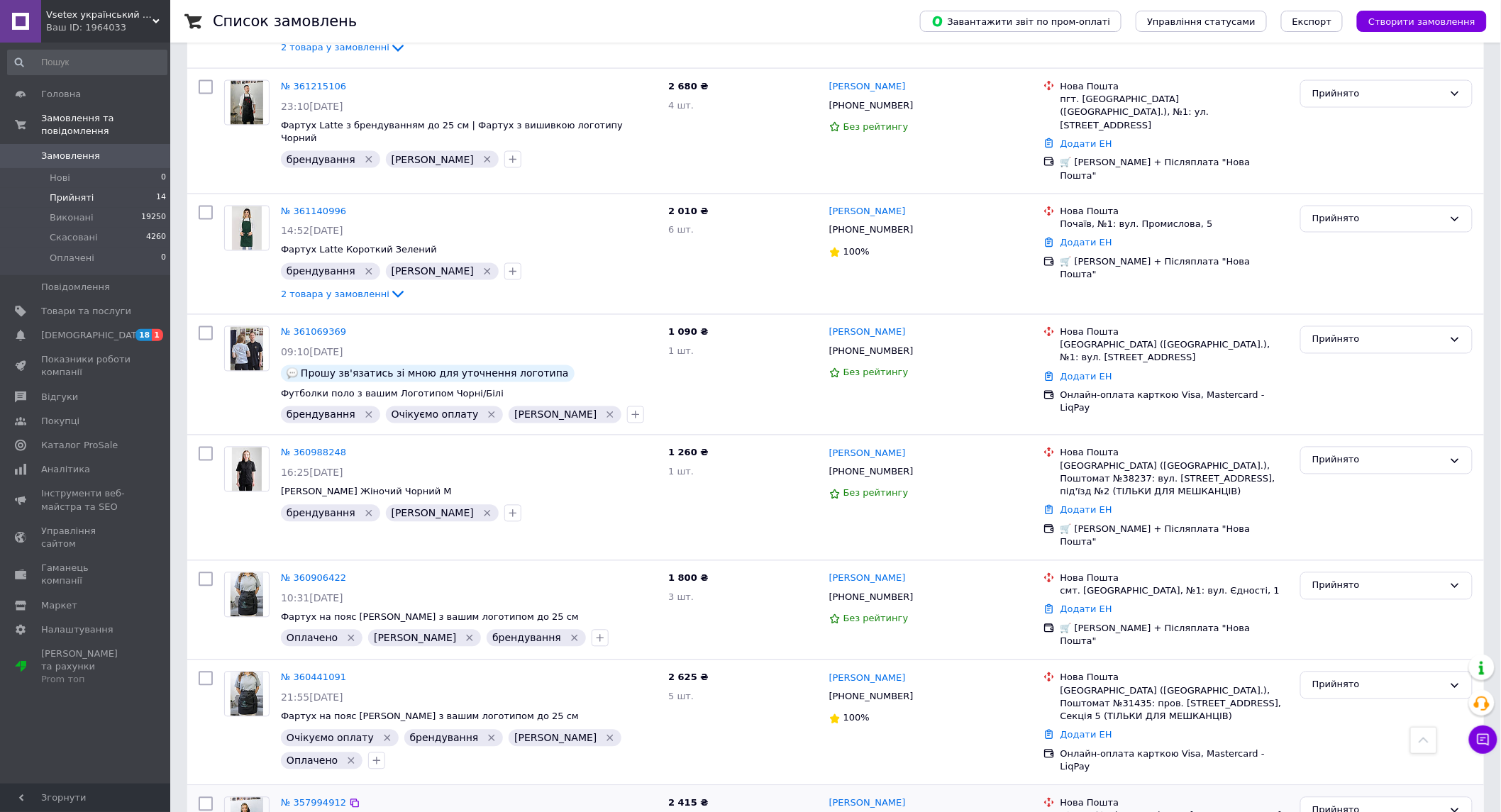
click at [916, 811] on icon at bounding box center [922, 822] width 11 height 11
click at [1352, 804] on div "Прийнято" at bounding box center [1377, 811] width 131 height 15
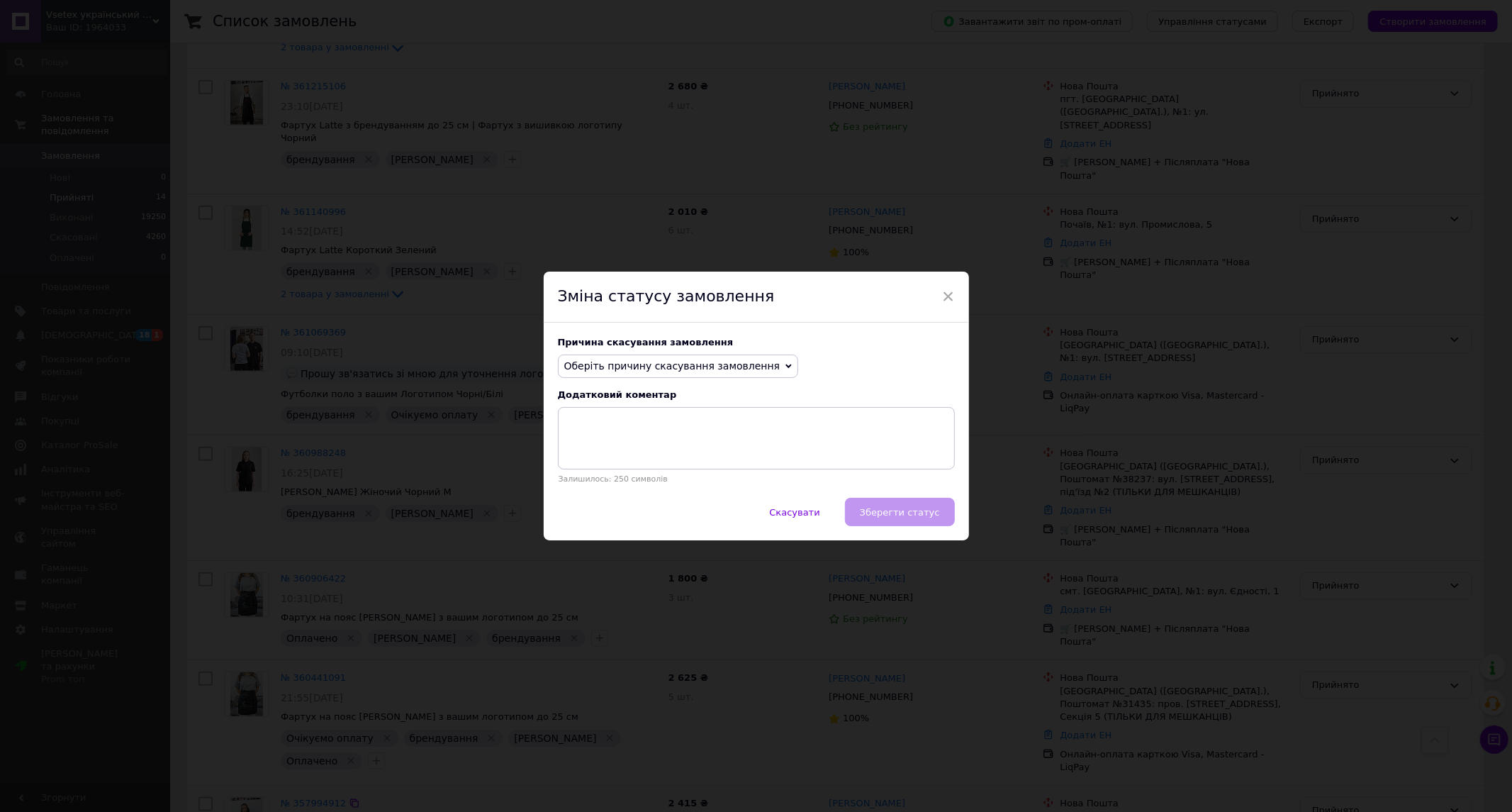
click at [591, 365] on span "Оберіть причину скасування замовлення" at bounding box center [672, 365] width 216 height 11
click at [664, 499] on li "Не вдається додзвонитися" at bounding box center [679, 493] width 240 height 20
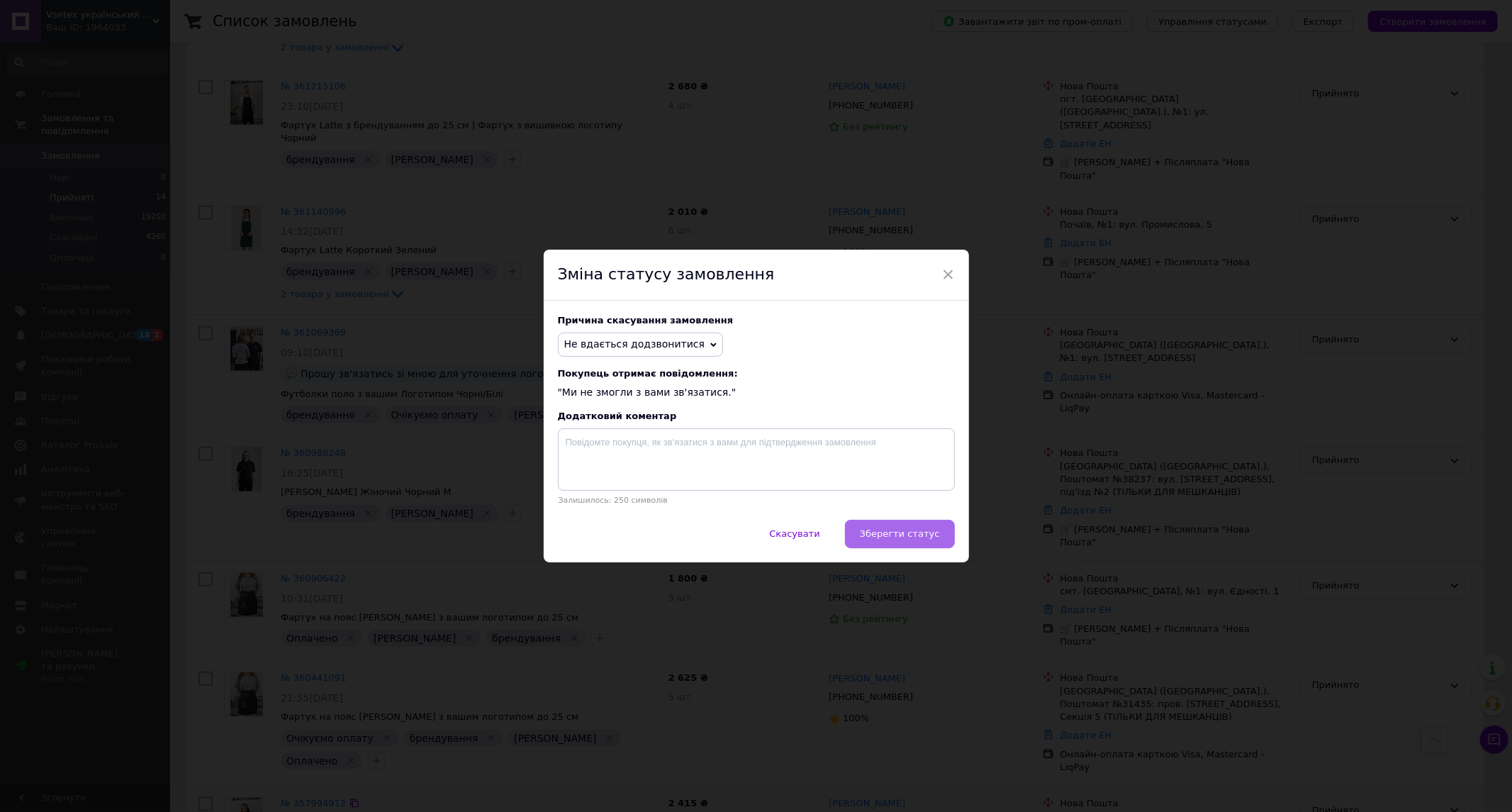
click at [915, 539] on span "Зберегти статус" at bounding box center [899, 533] width 80 height 10
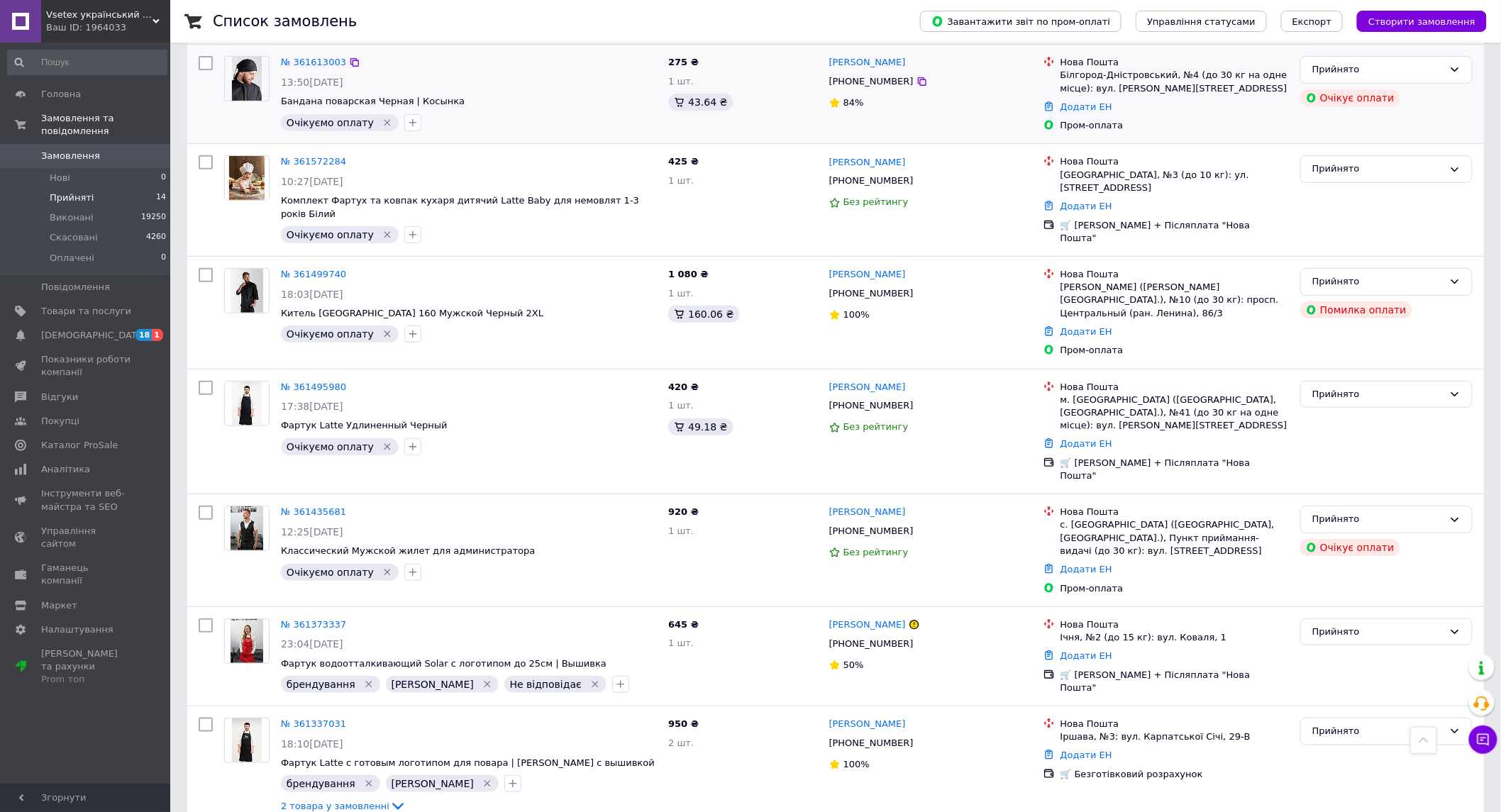
scroll to position [0, 0]
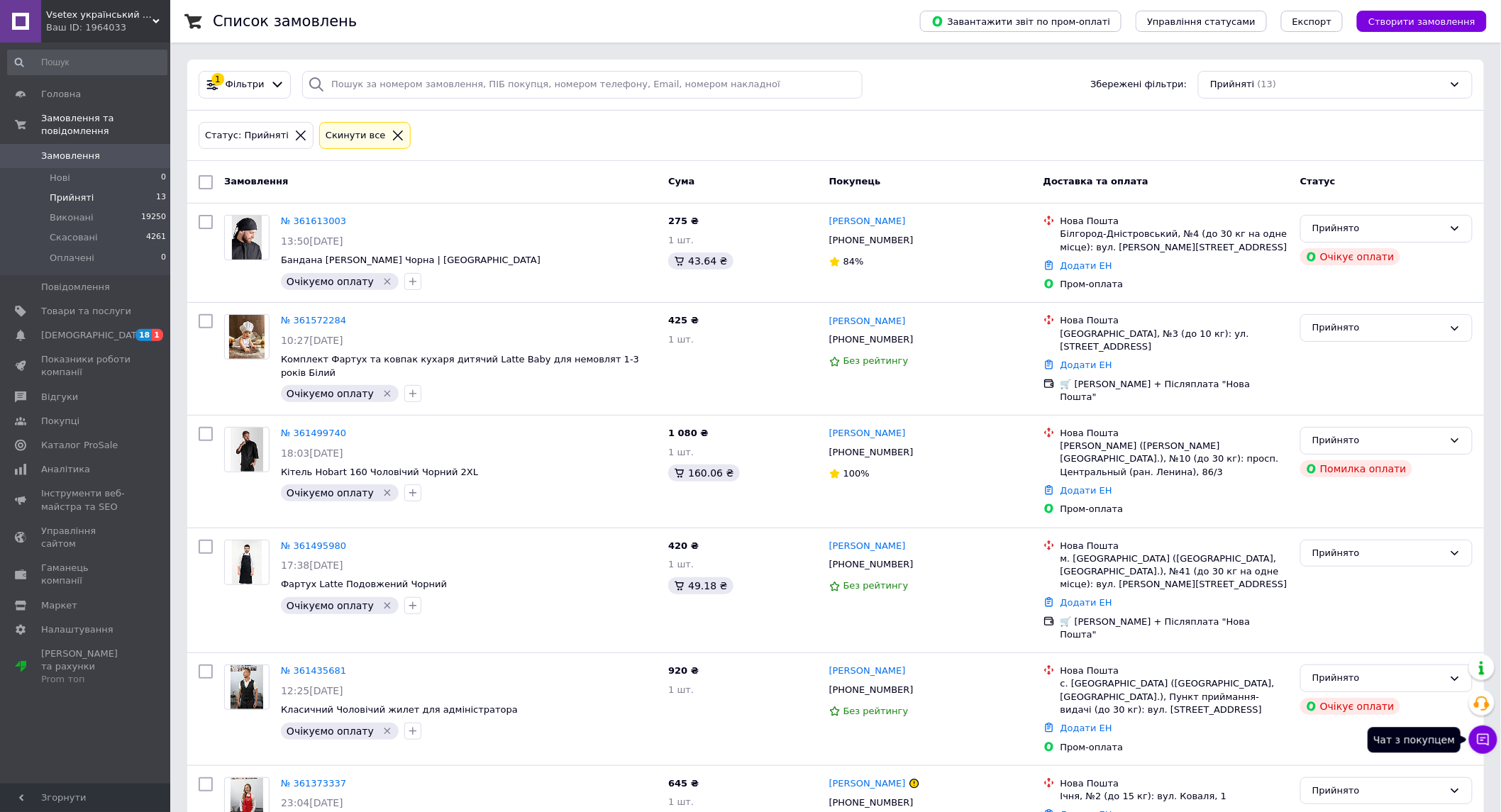
click at [1491, 742] on button "Чат з покупцем" at bounding box center [1483, 739] width 28 height 28
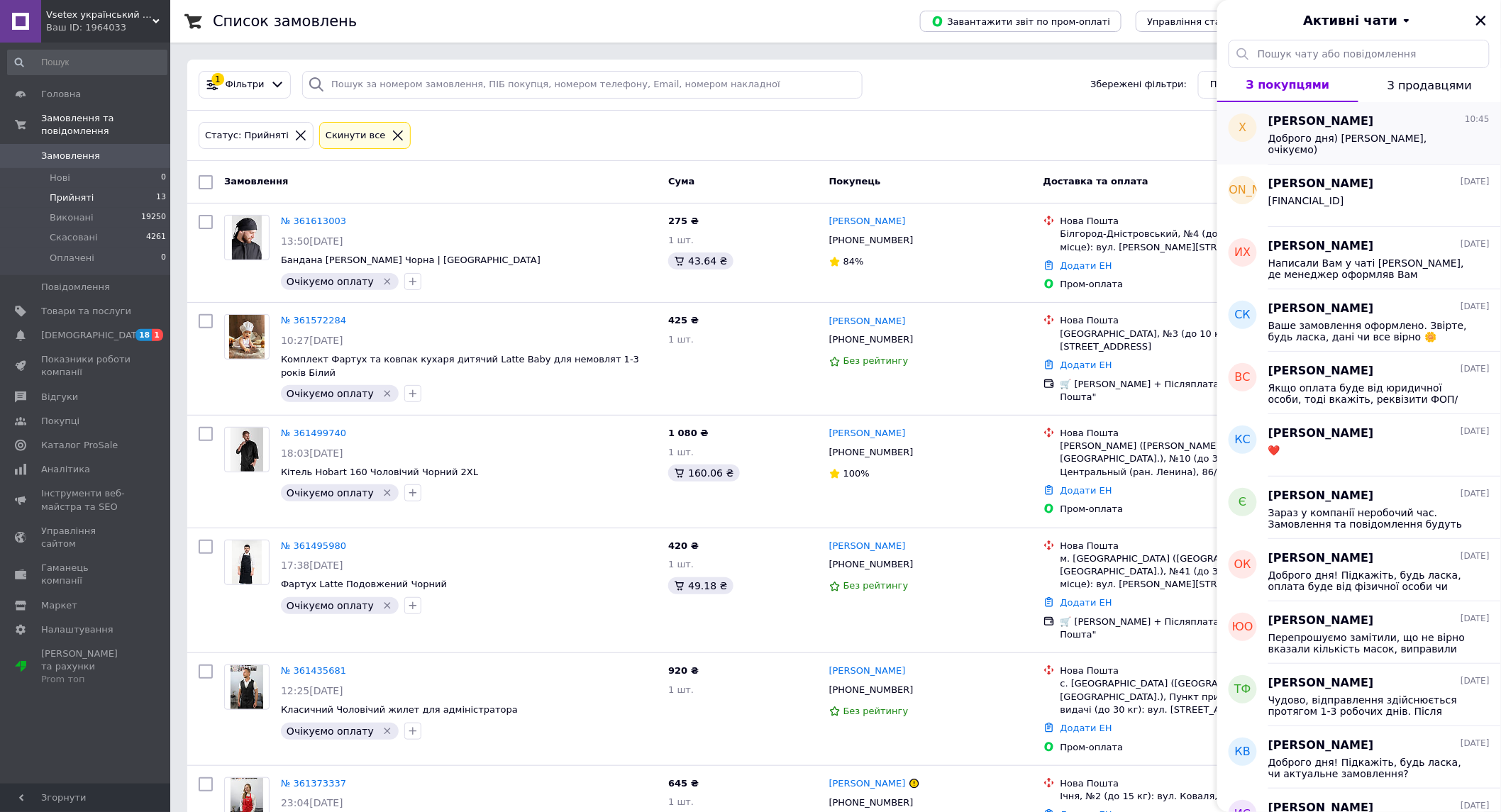
click at [1350, 133] on span "Доброго дня) Чудово, очікуємо)" at bounding box center [1369, 144] width 201 height 23
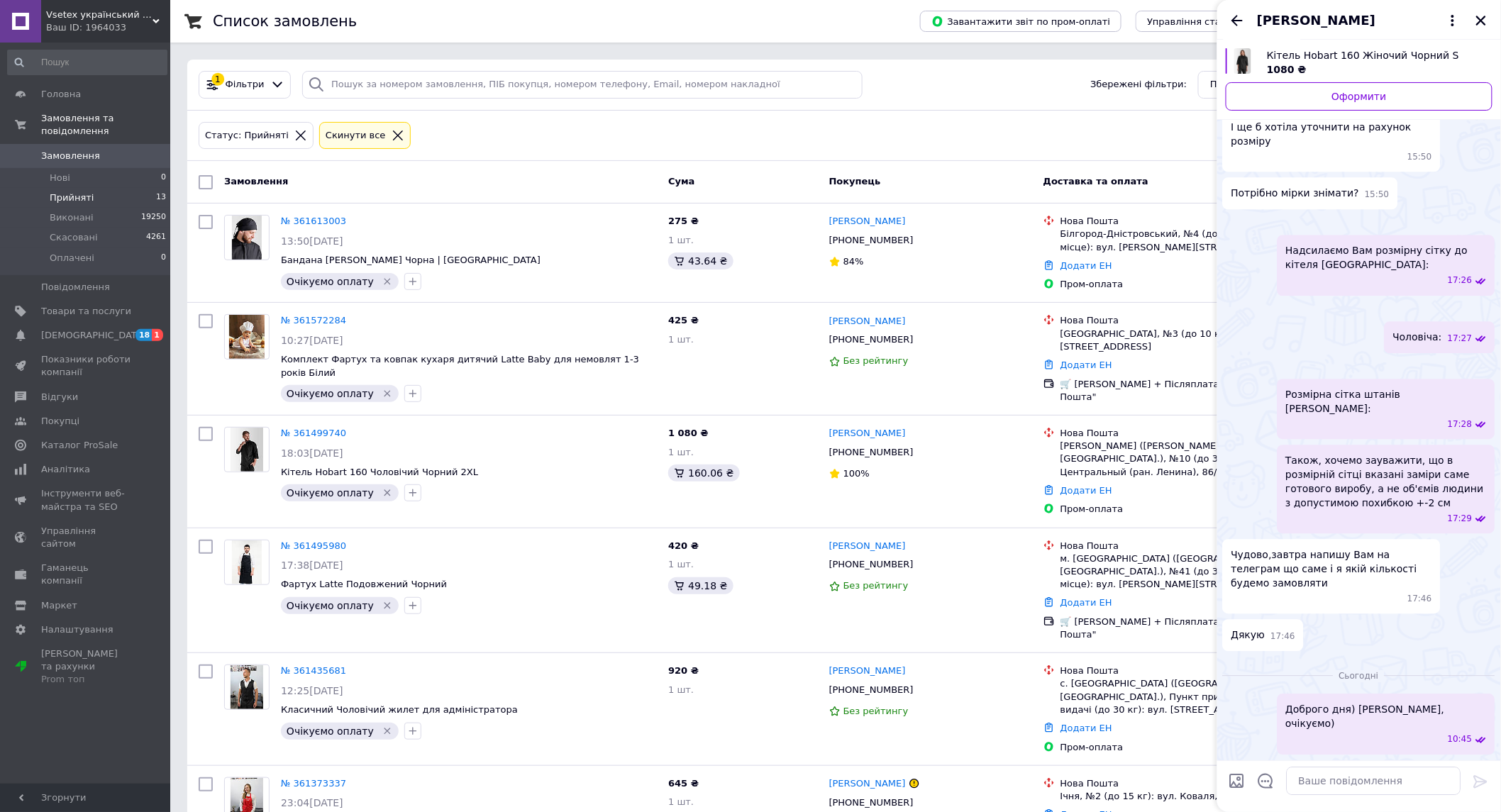
scroll to position [1620, 0]
click at [1235, 19] on icon "Назад" at bounding box center [1237, 20] width 11 height 10
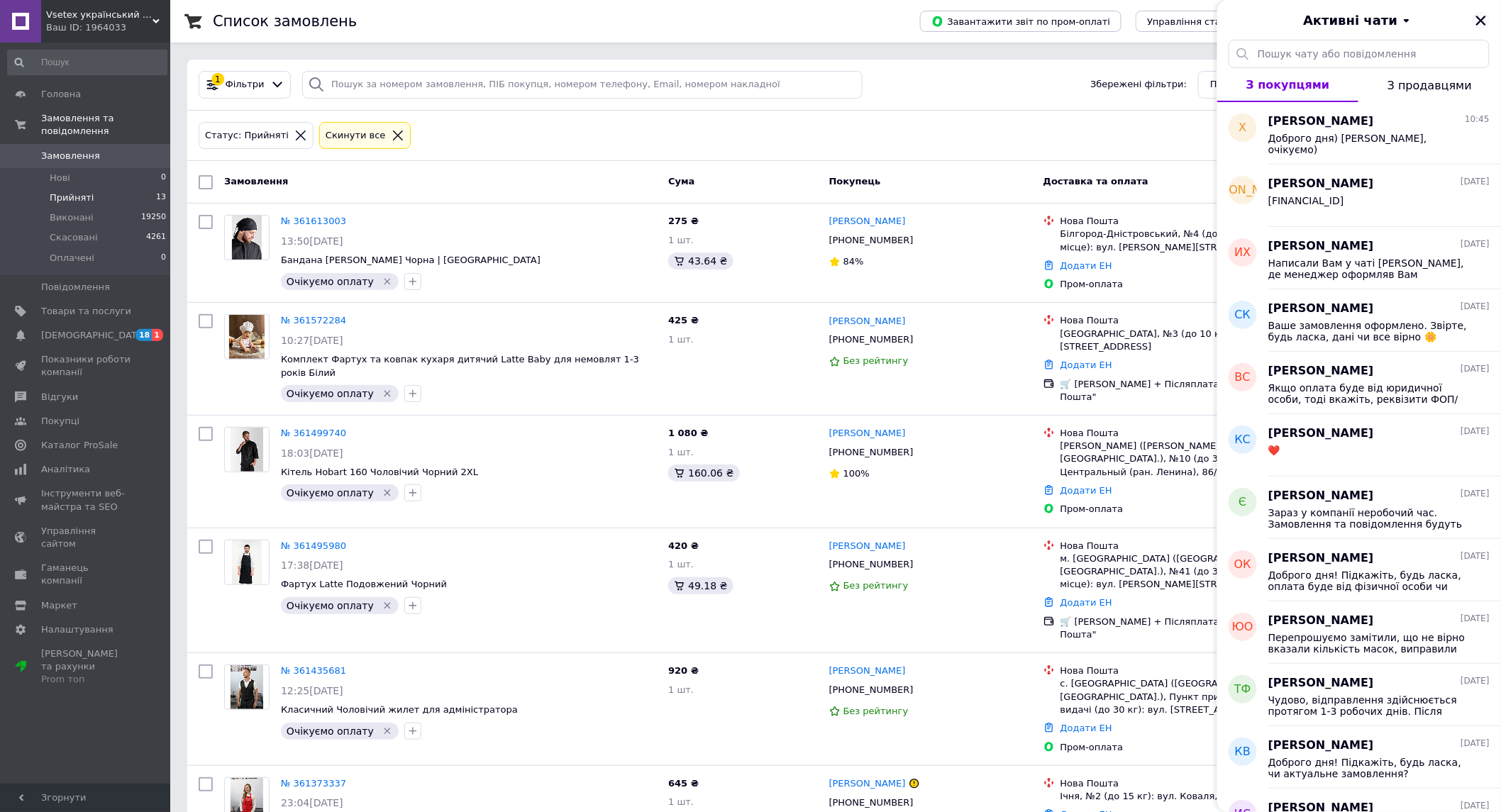
click at [1477, 14] on icon "Закрити" at bounding box center [1481, 21] width 13 height 13
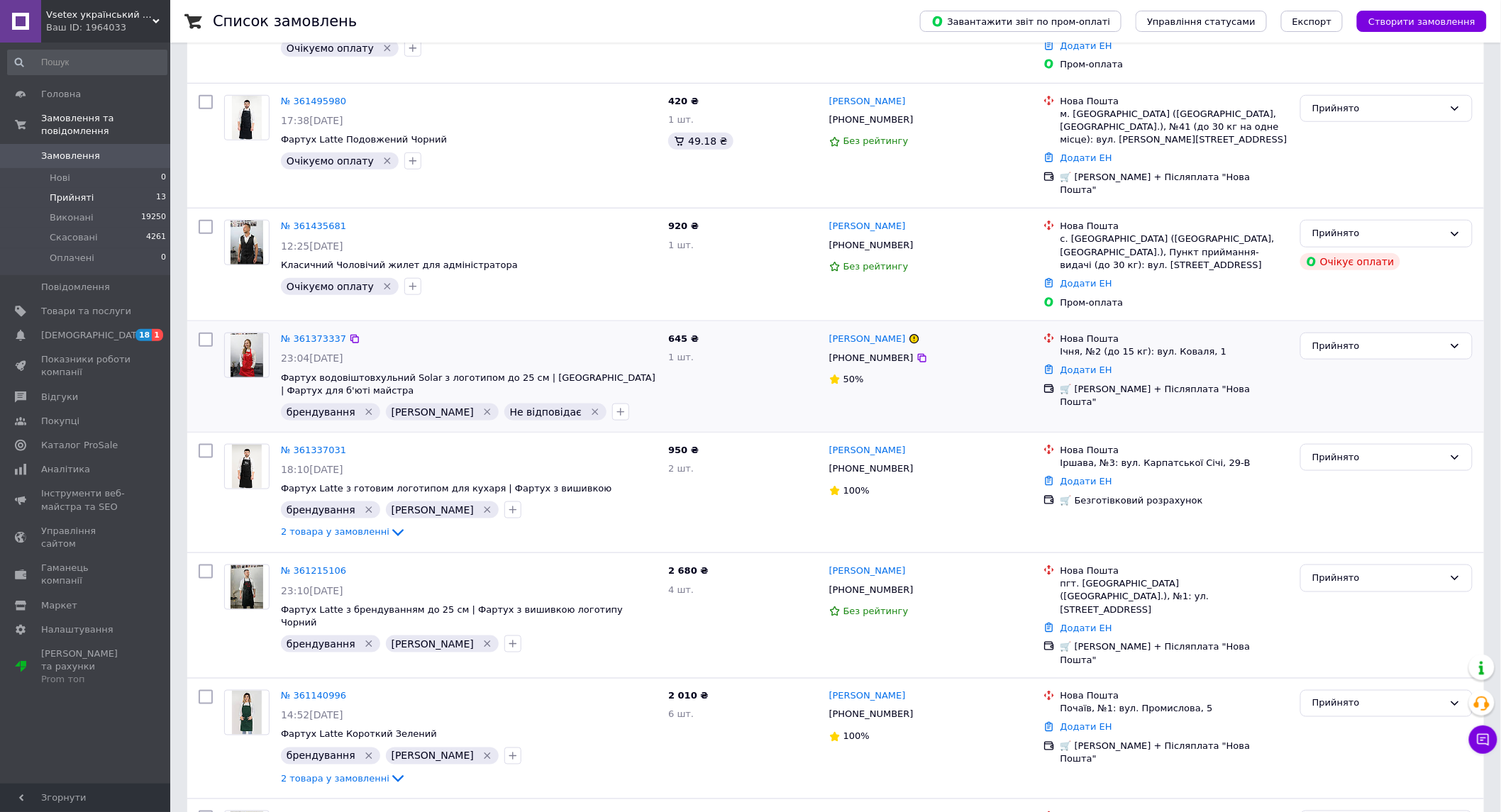
scroll to position [472, 0]
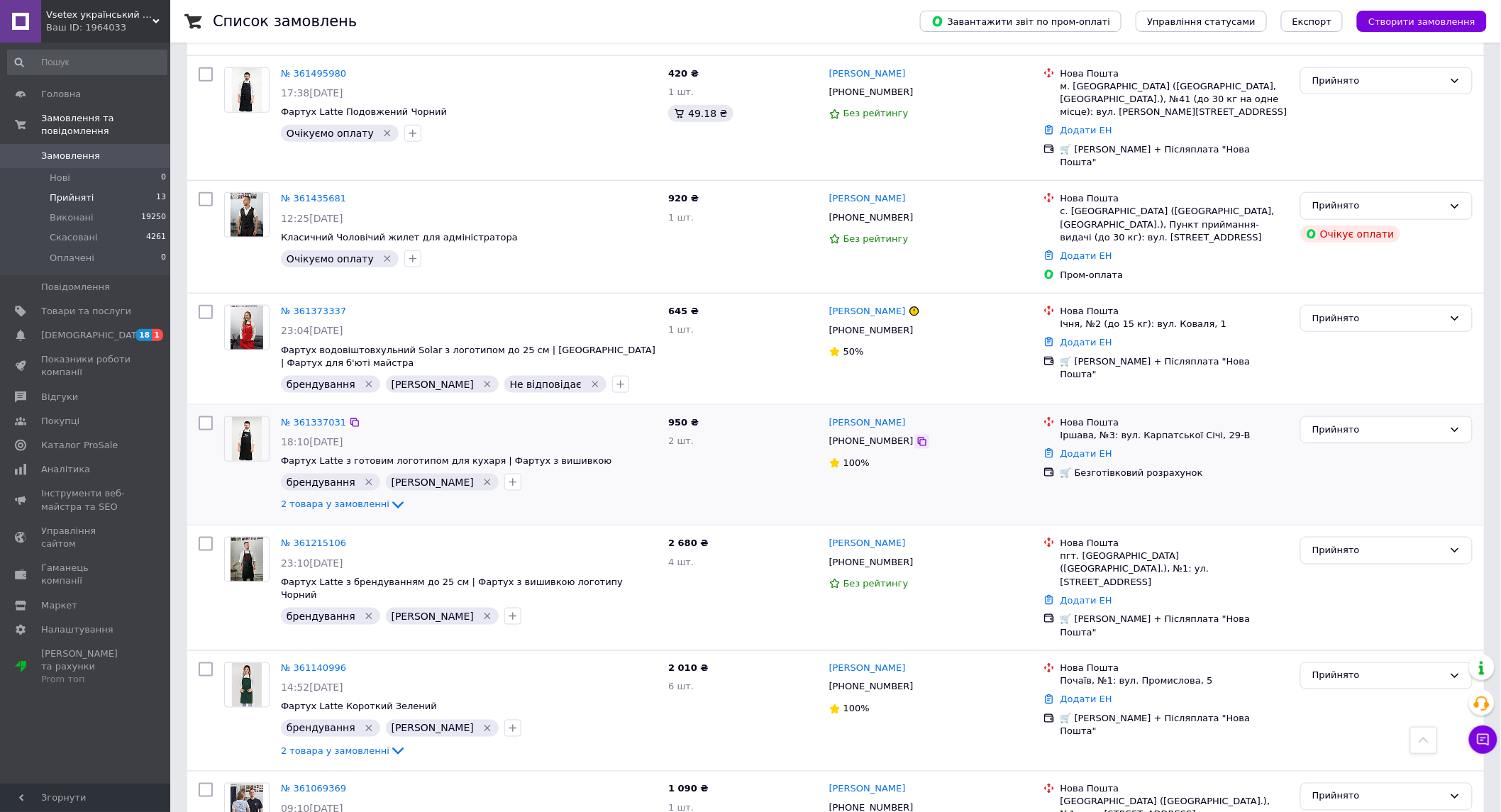
click at [916, 436] on icon at bounding box center [922, 442] width 11 height 11
click at [507, 477] on icon "button" at bounding box center [513, 482] width 11 height 11
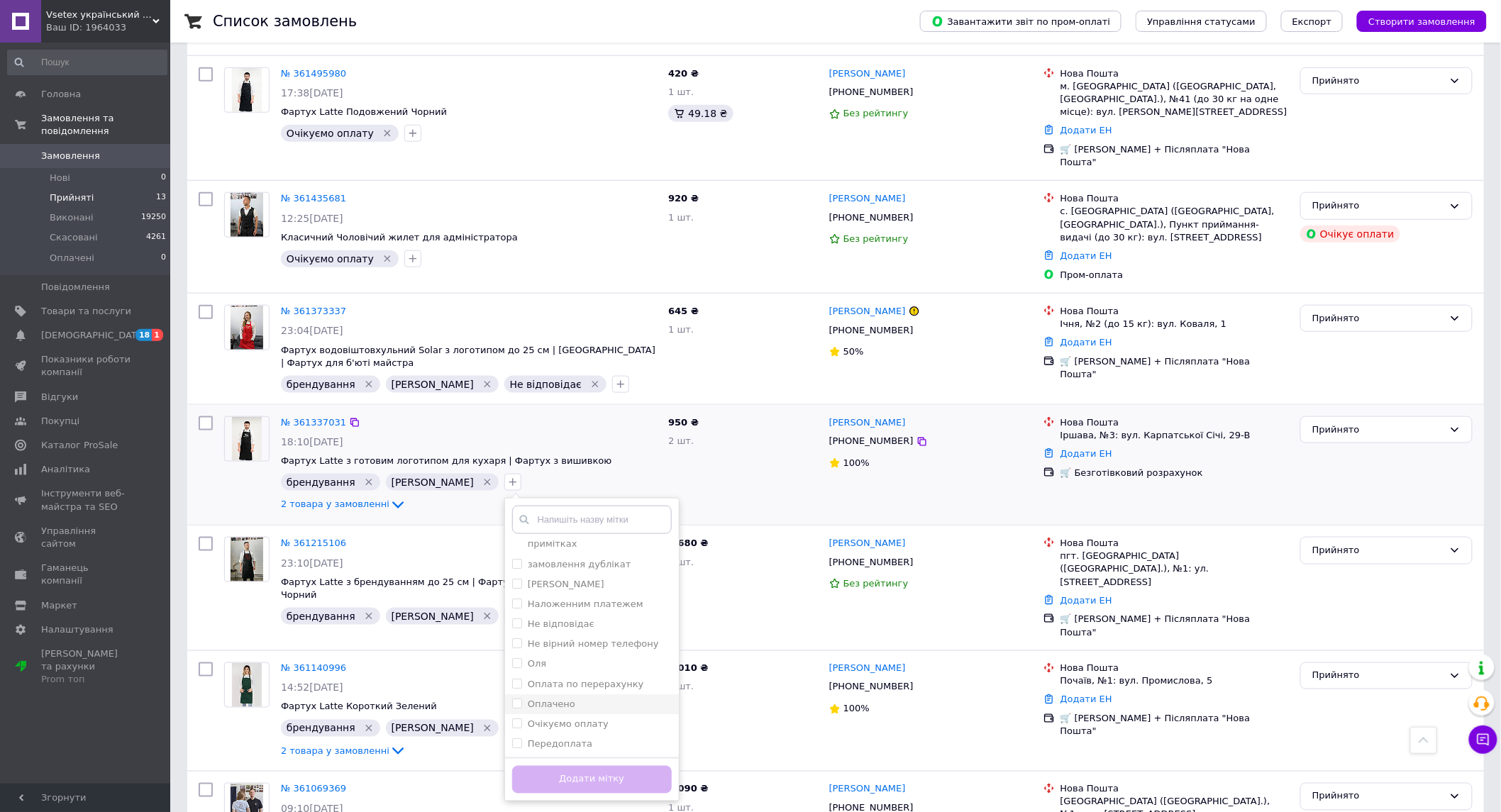
scroll to position [78, 0]
click at [528, 659] on label "Оплачено" at bounding box center [552, 664] width 47 height 10
checkbox input "true"
click at [531, 766] on button "Додати мітку" at bounding box center [591, 779] width 160 height 27
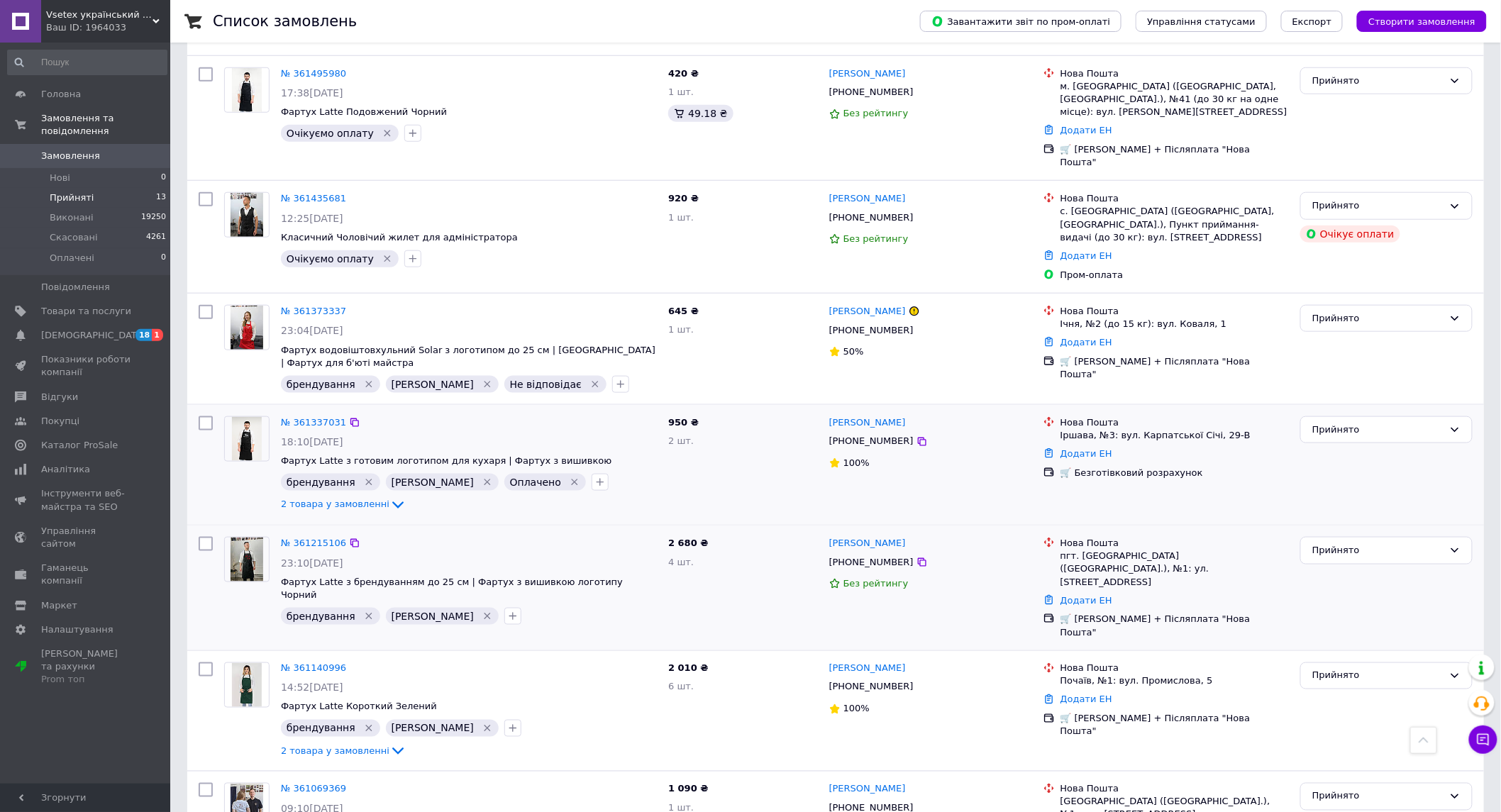
scroll to position [550, 0]
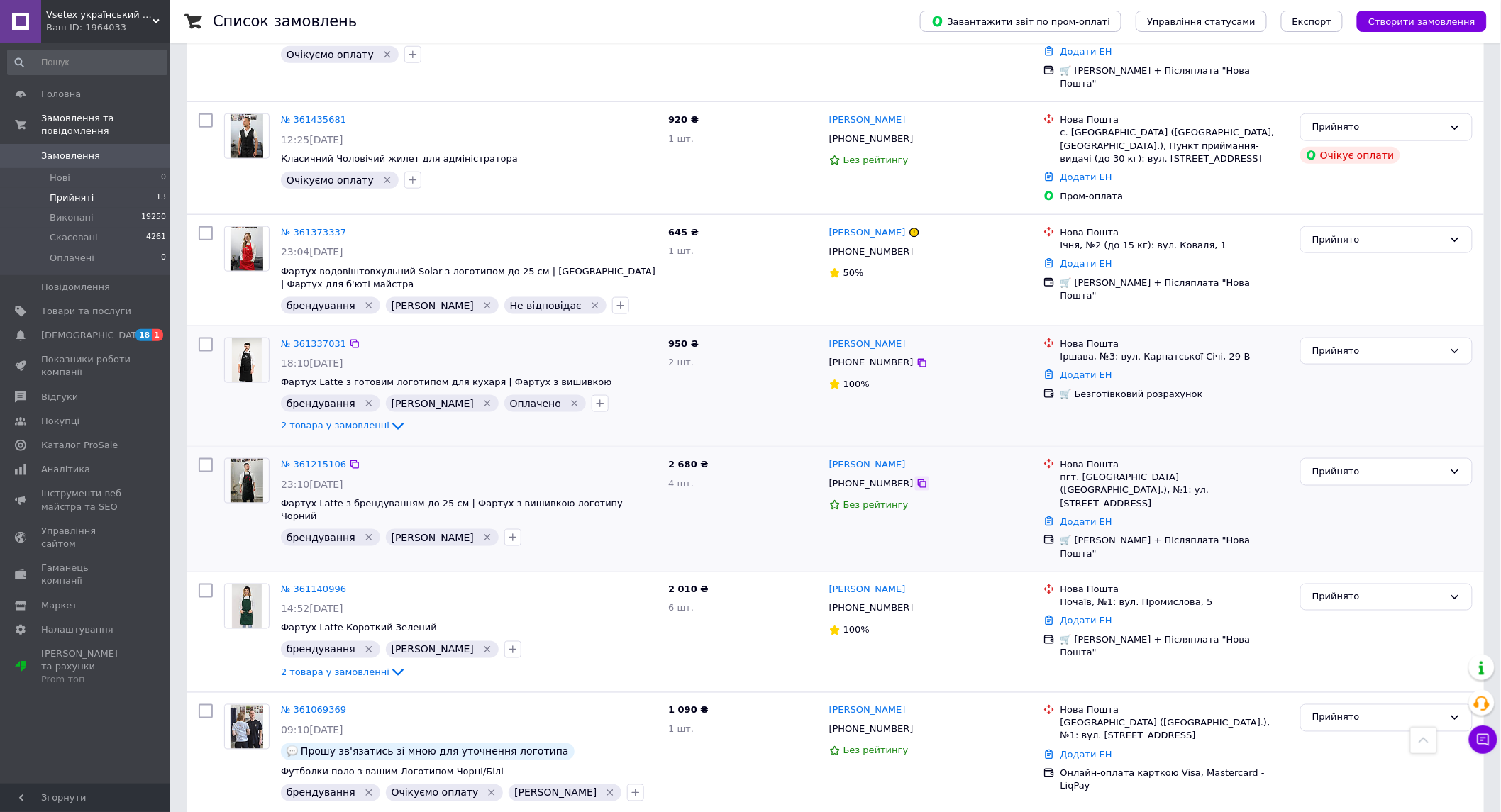
click at [916, 478] on icon at bounding box center [922, 483] width 11 height 11
click at [1379, 465] on div "Прийнято" at bounding box center [1377, 472] width 131 height 15
click at [1338, 514] on li "Скасовано" at bounding box center [1386, 527] width 171 height 26
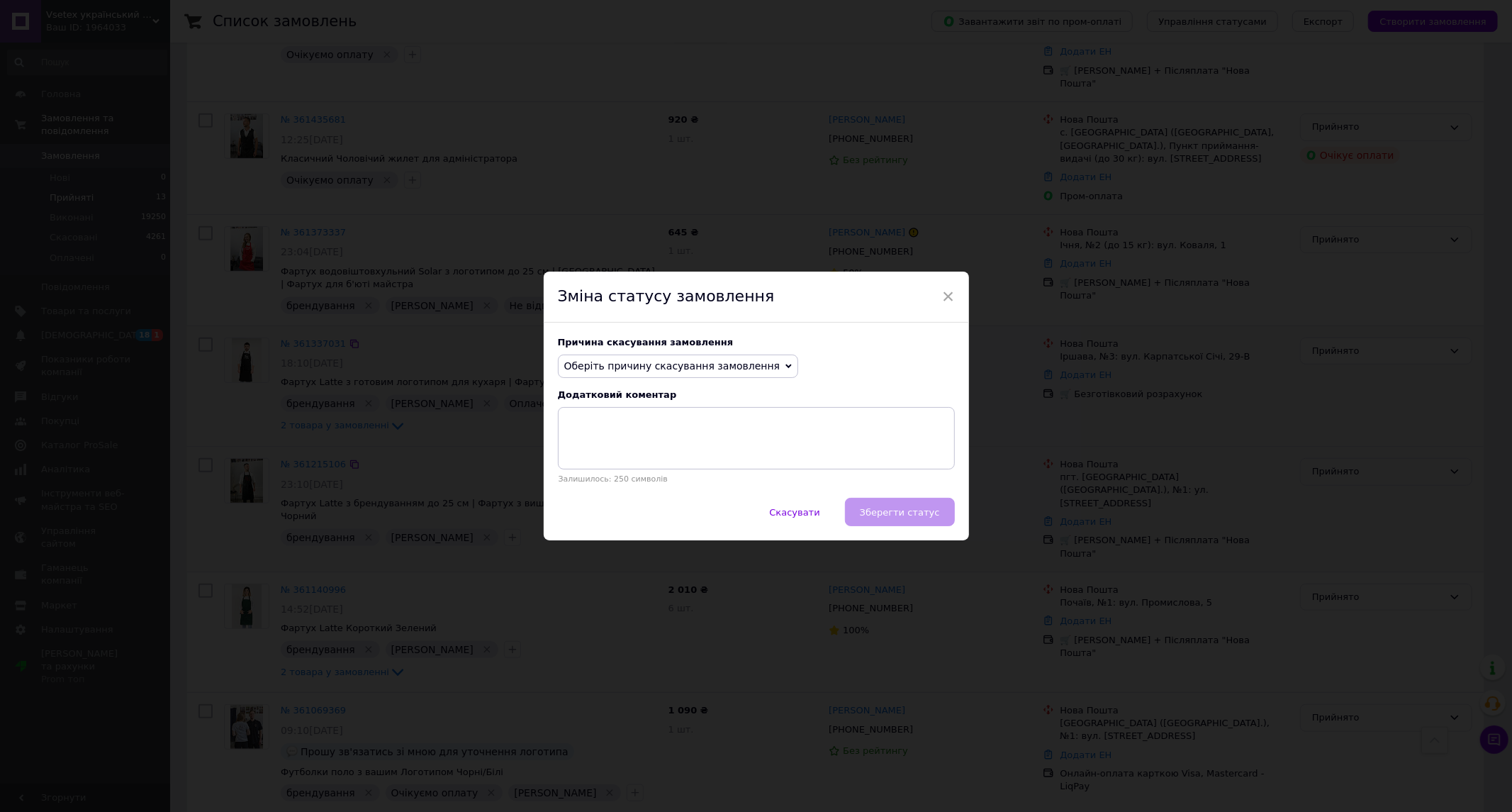
click at [676, 363] on span "Оберіть причину скасування замовлення" at bounding box center [672, 365] width 216 height 11
click at [650, 454] on li "На прохання покупця" at bounding box center [679, 453] width 240 height 20
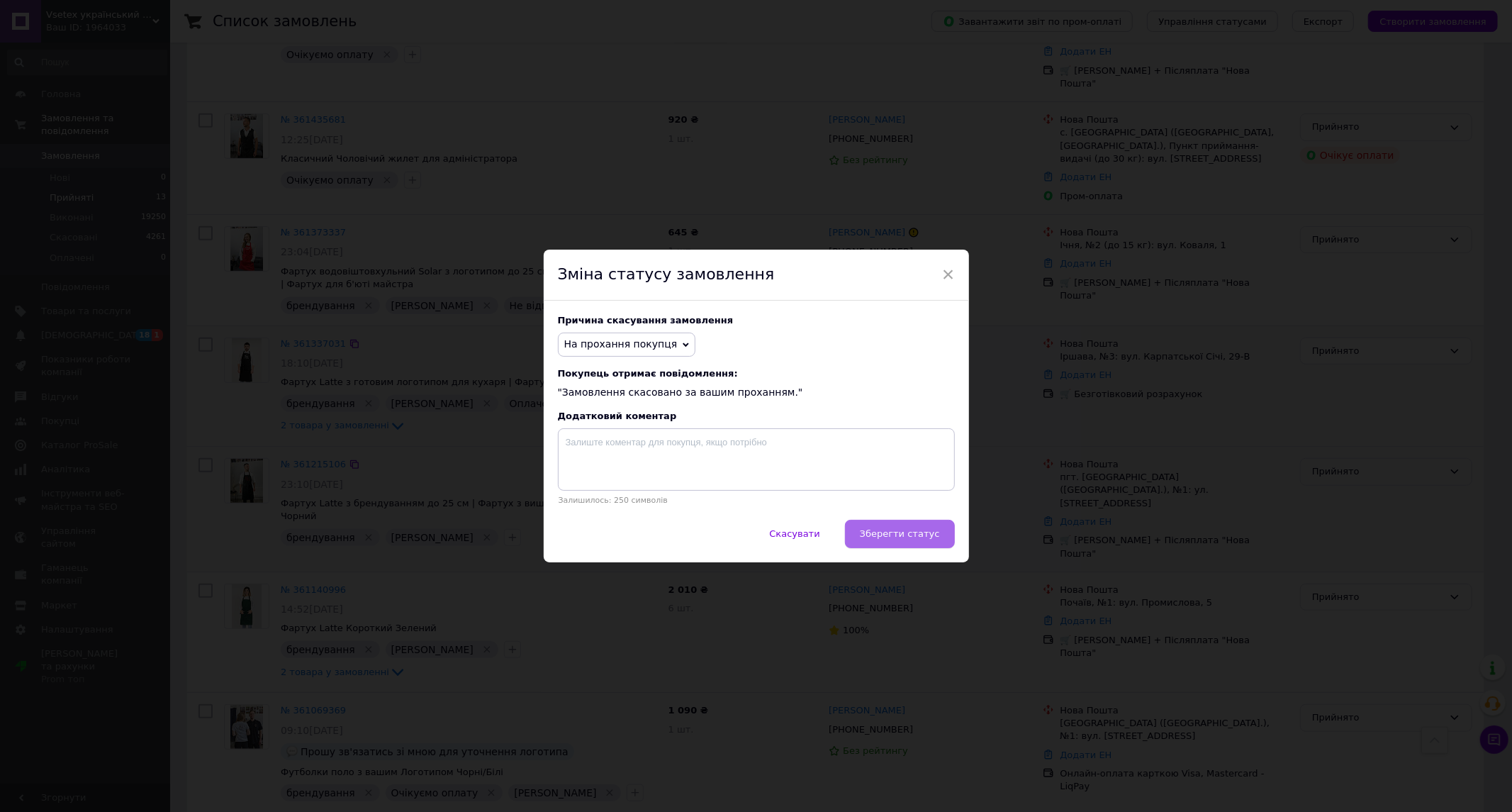
click at [925, 539] on span "Зберегти статус" at bounding box center [899, 533] width 80 height 10
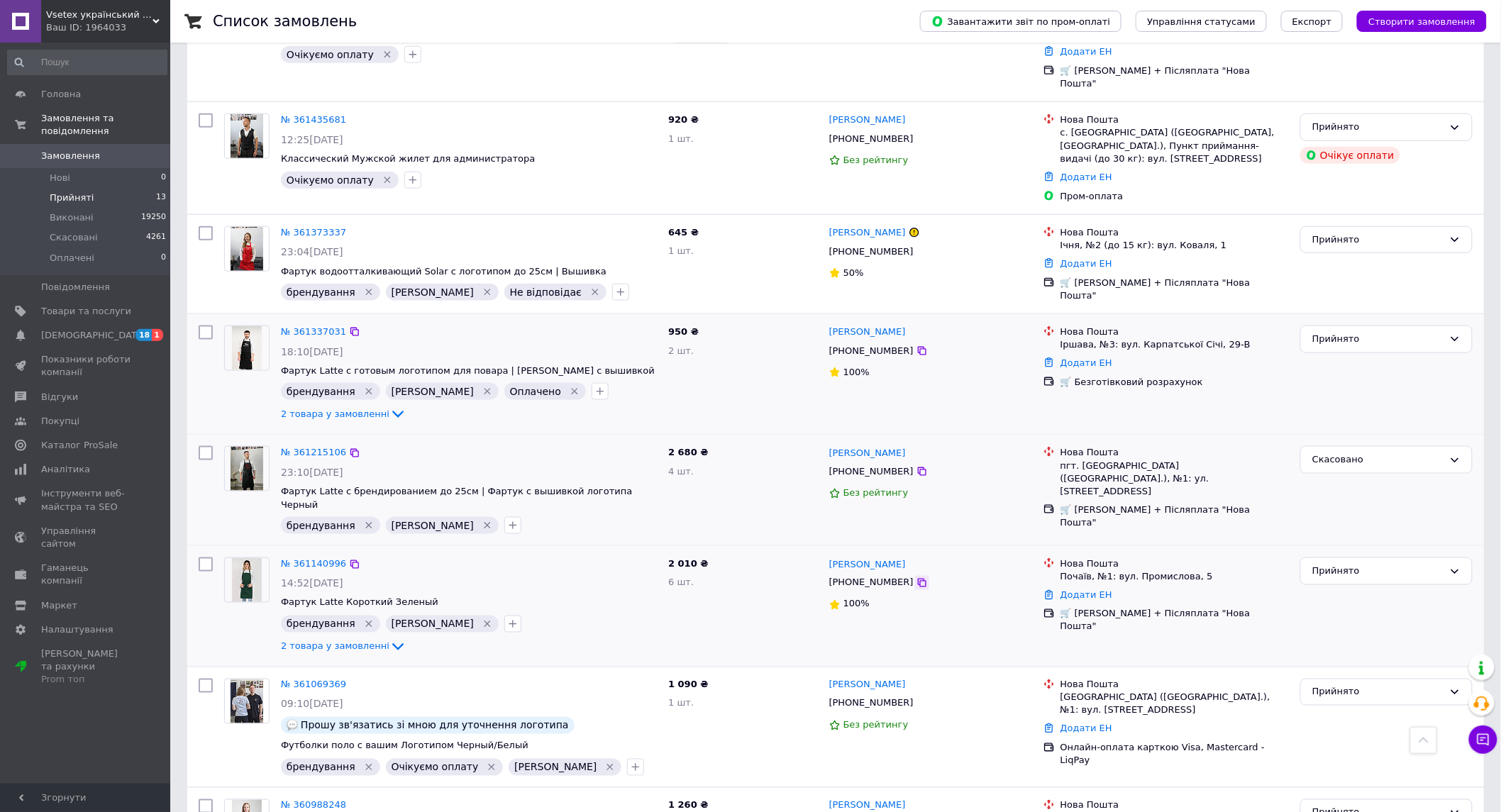
click at [916, 577] on icon at bounding box center [922, 583] width 11 height 11
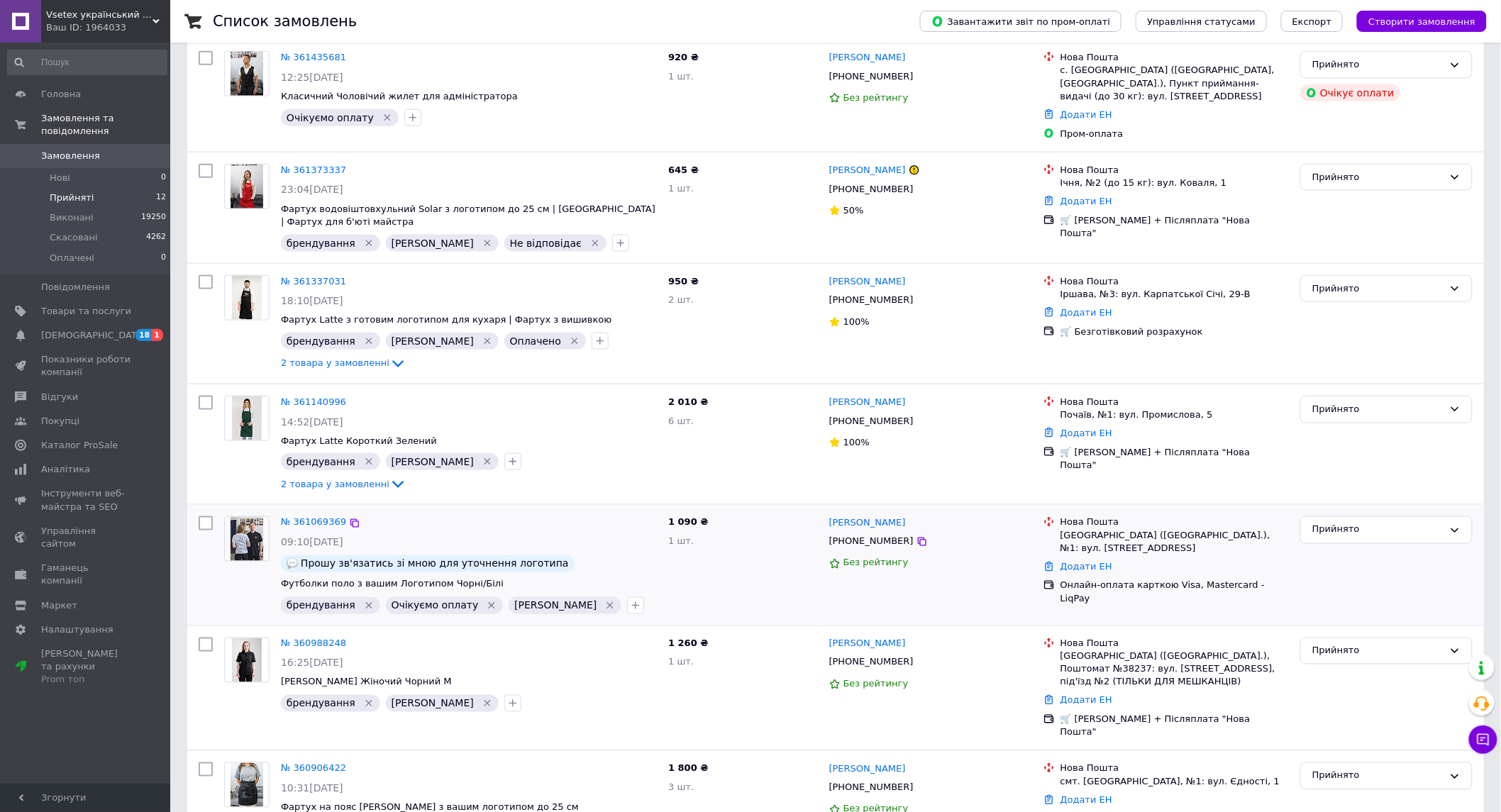
scroll to position [696, 0]
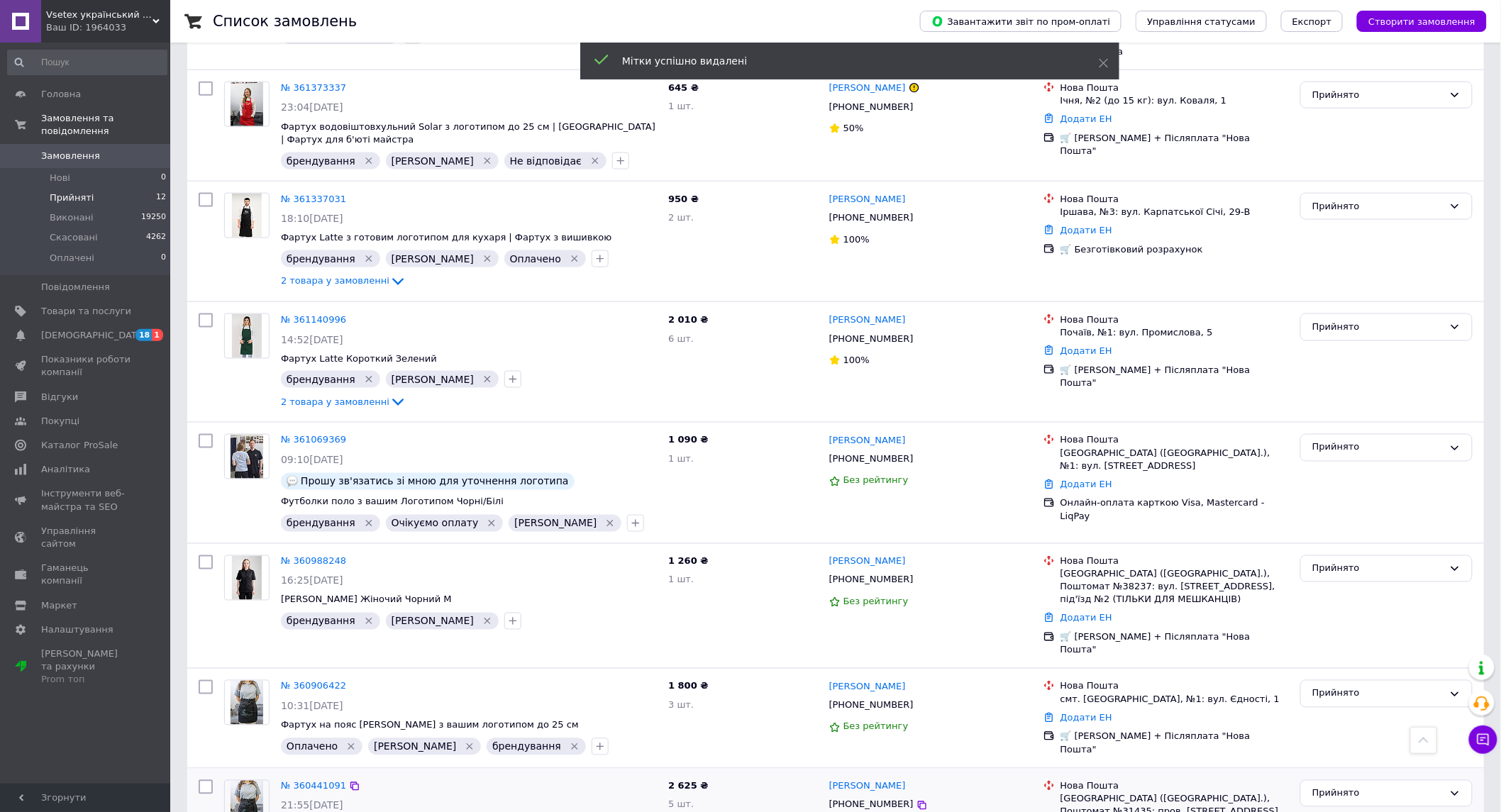
scroll to position [674, 0]
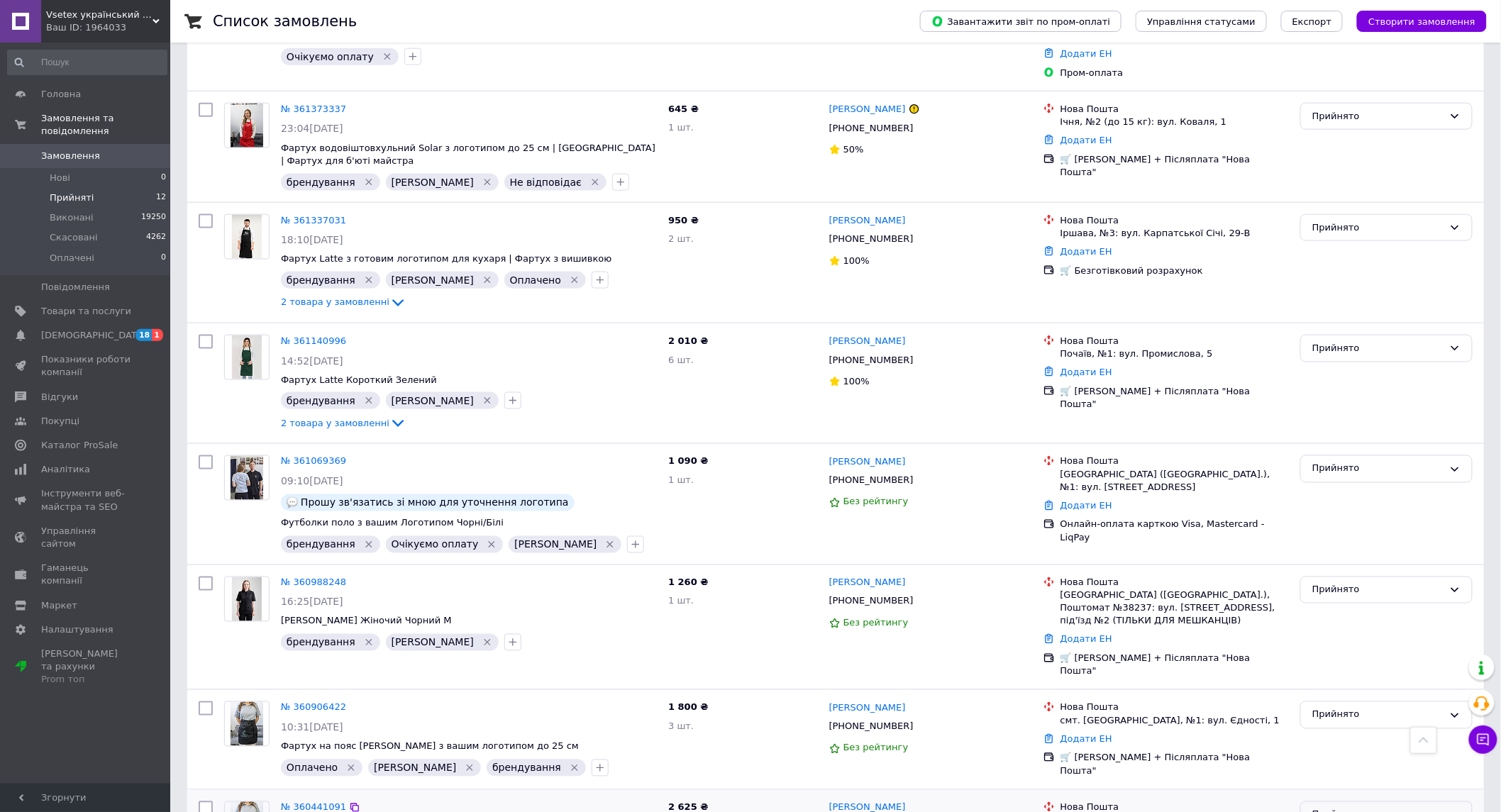
click at [1348, 807] on div "Прийнято" at bounding box center [1377, 815] width 131 height 15
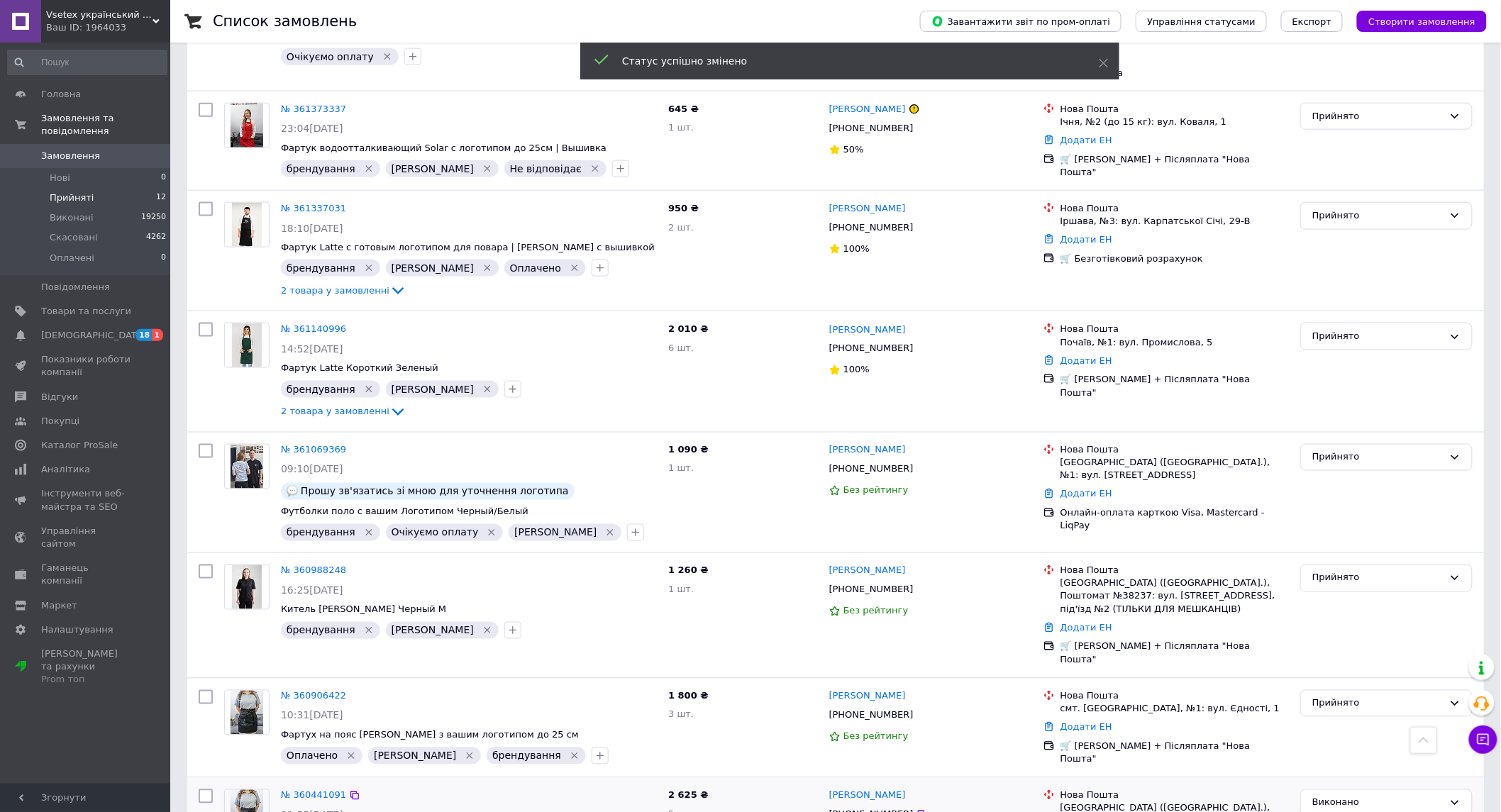
scroll to position [659, 0]
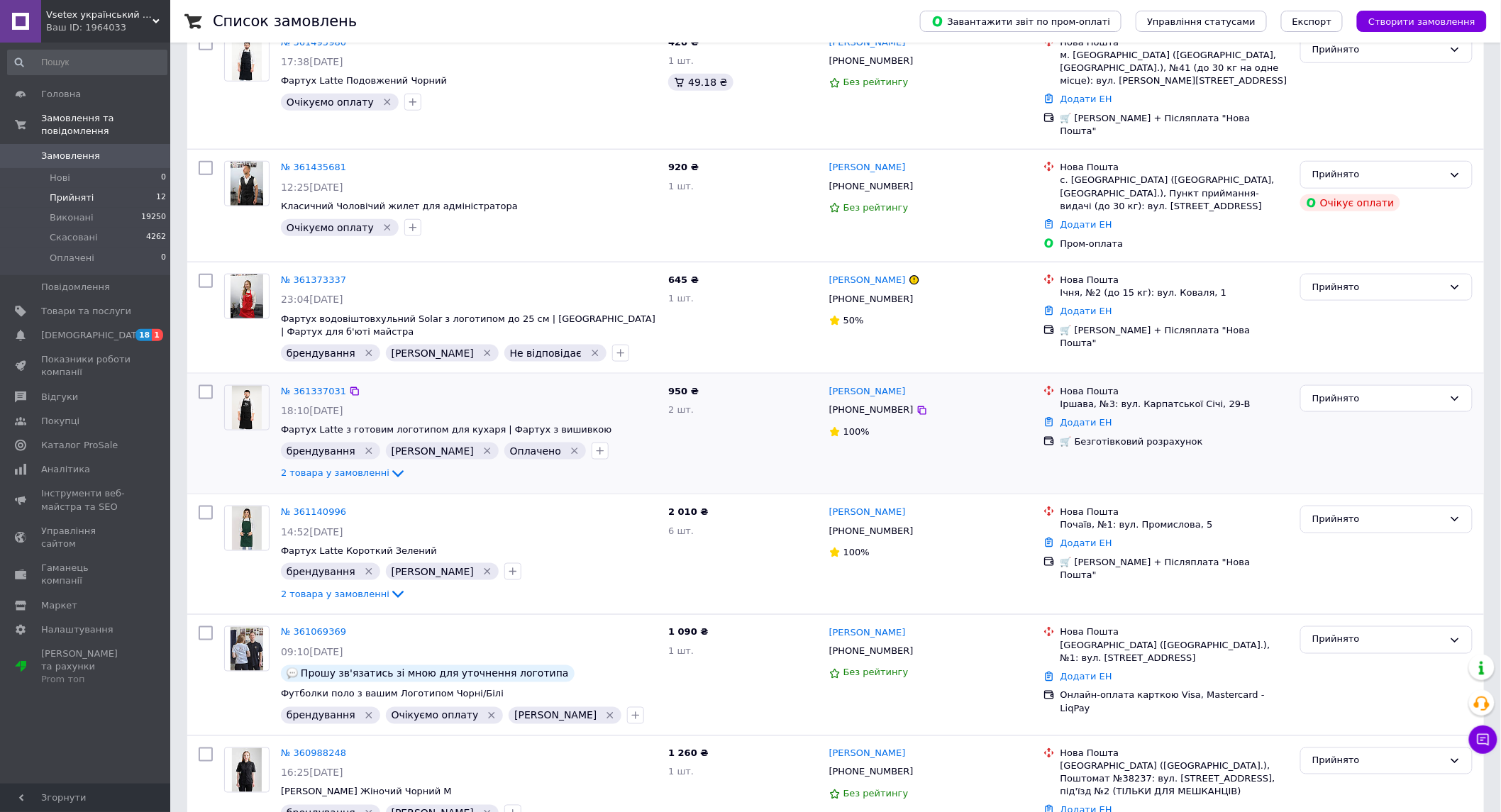
scroll to position [672, 0]
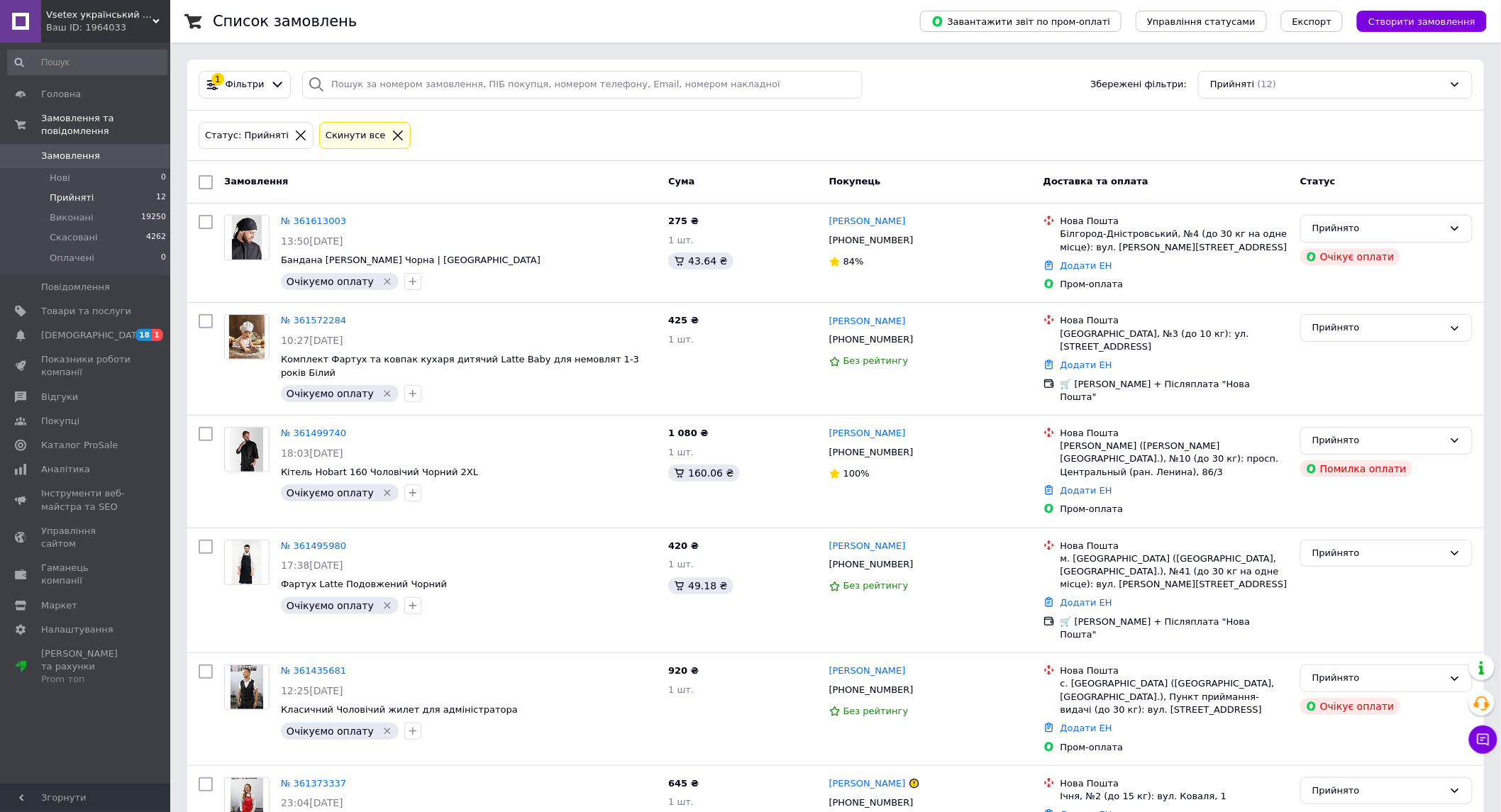
click at [913, 69] on div "1 Фільтри Збережені фільтри: Прийняті (12)" at bounding box center [835, 85] width 1297 height 51
click at [983, 100] on div "1 Фільтри Збережені фільтри: Прийняті (12)" at bounding box center [835, 85] width 1297 height 51
click at [944, 79] on div "1 Фільтри Збережені фільтри: Прийняті (11)" at bounding box center [835, 84] width 1286 height 27
click at [941, 81] on div "1 Фільтри Збережені фільтри: Прийняті (11)" at bounding box center [835, 84] width 1286 height 27
click at [998, 102] on div "1 Фільтри Збережені фільтри: Прийняті (11)" at bounding box center [835, 85] width 1297 height 51
